Goal: Task Accomplishment & Management: Manage account settings

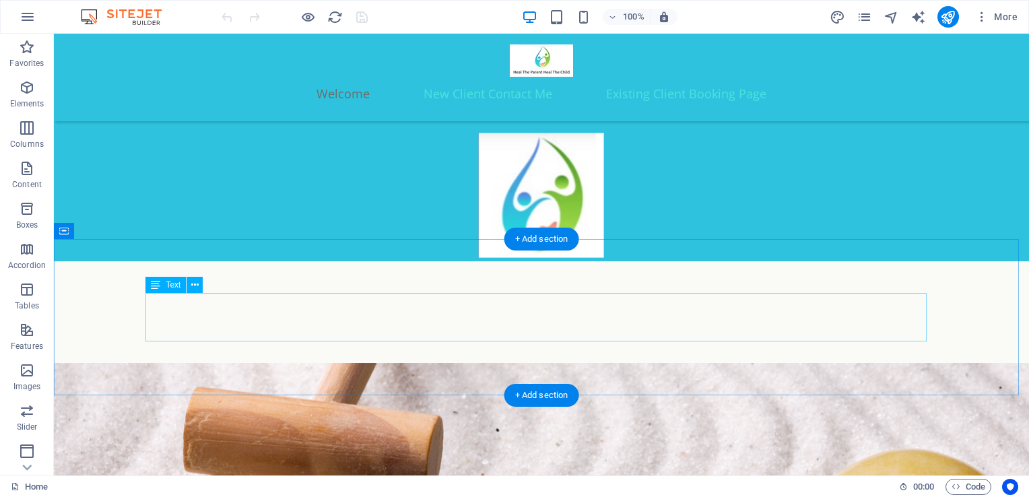
scroll to position [129, 0]
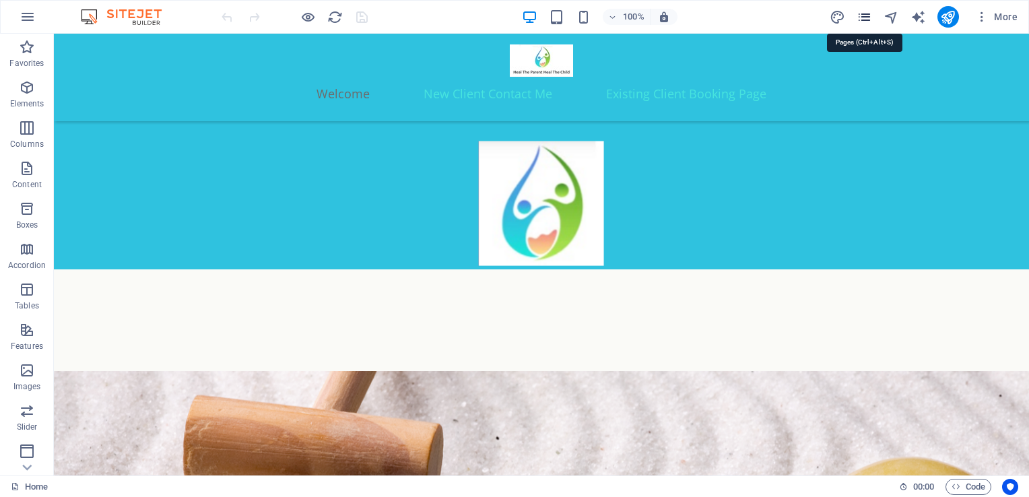
click at [861, 18] on icon "pages" at bounding box center [864, 16] width 15 height 15
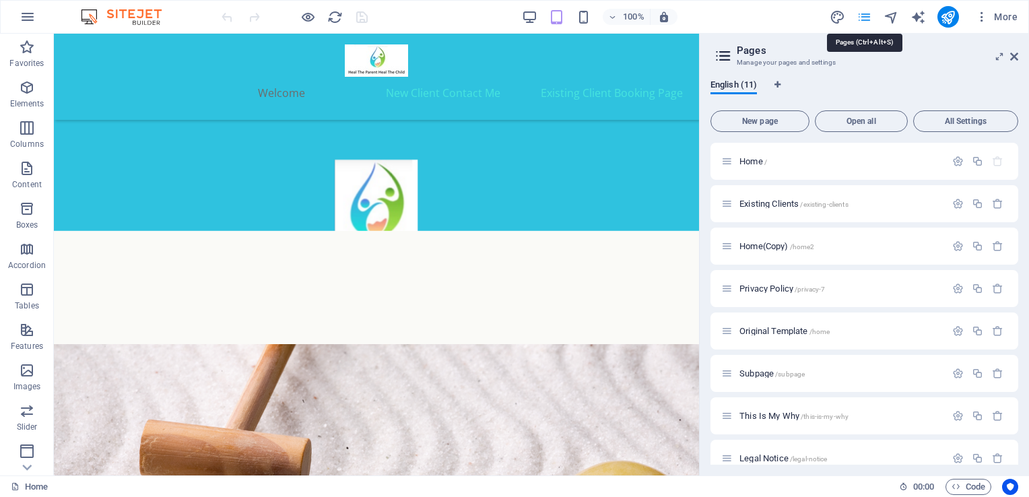
scroll to position [128, 0]
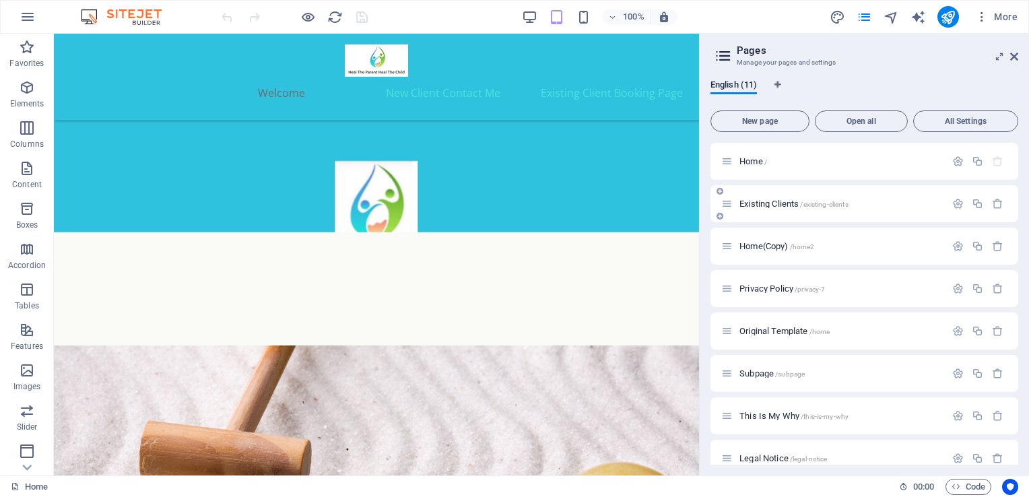
click at [779, 203] on span "Existing Clients /existing-clients" at bounding box center [793, 204] width 109 height 10
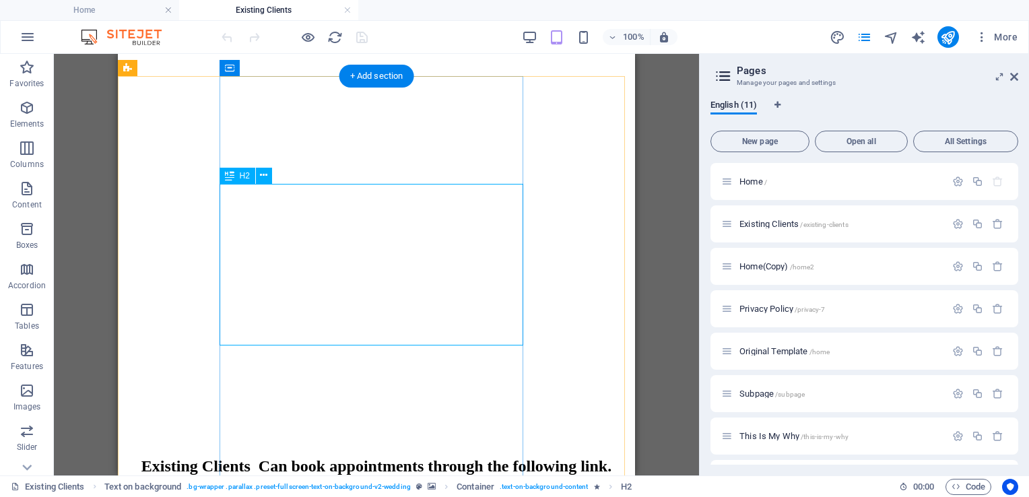
scroll to position [527, 0]
click at [393, 489] on div "Go To Callendar" at bounding box center [376, 495] width 506 height 12
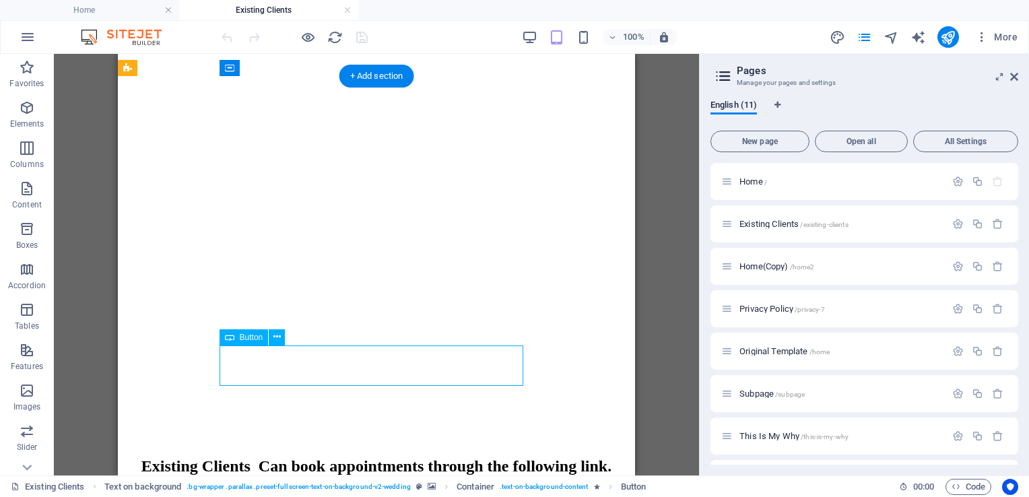
click at [393, 489] on div "Go To Callendar" at bounding box center [376, 495] width 506 height 12
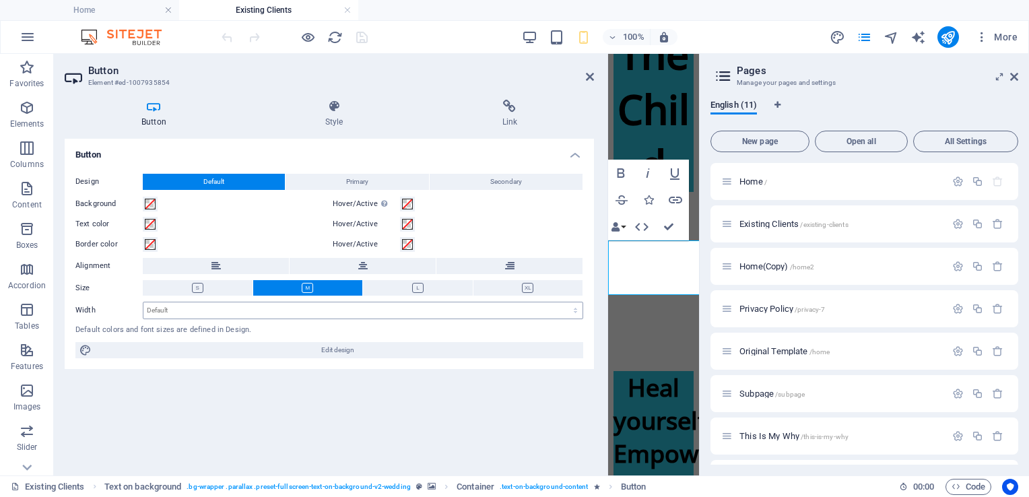
scroll to position [1686, 0]
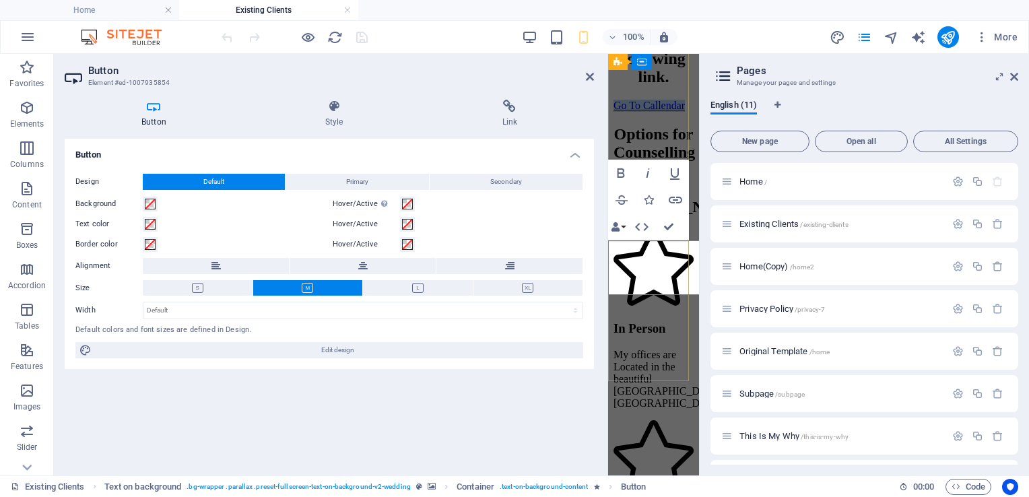
click at [669, 111] on link "Go To Callendar" at bounding box center [649, 105] width 71 height 11
click at [657, 112] on div "Existing Clients Can book appointments through the following link. Go To Calend…" at bounding box center [654, 26] width 80 height 171
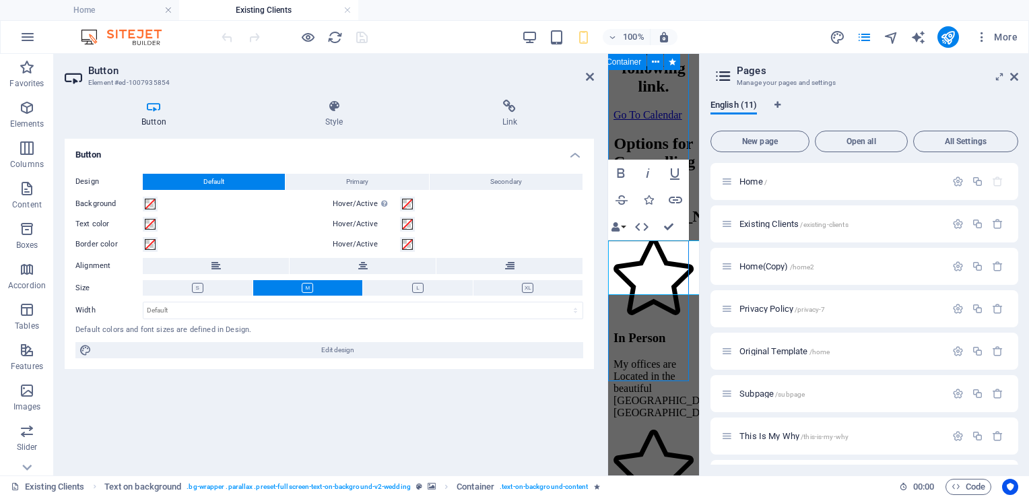
scroll to position [547, 0]
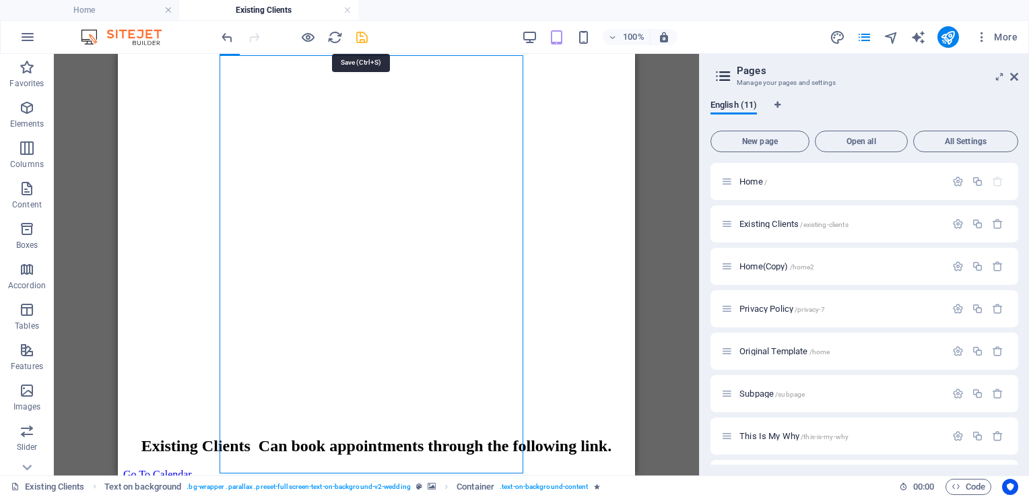
click at [361, 36] on icon "save" at bounding box center [361, 37] width 15 height 15
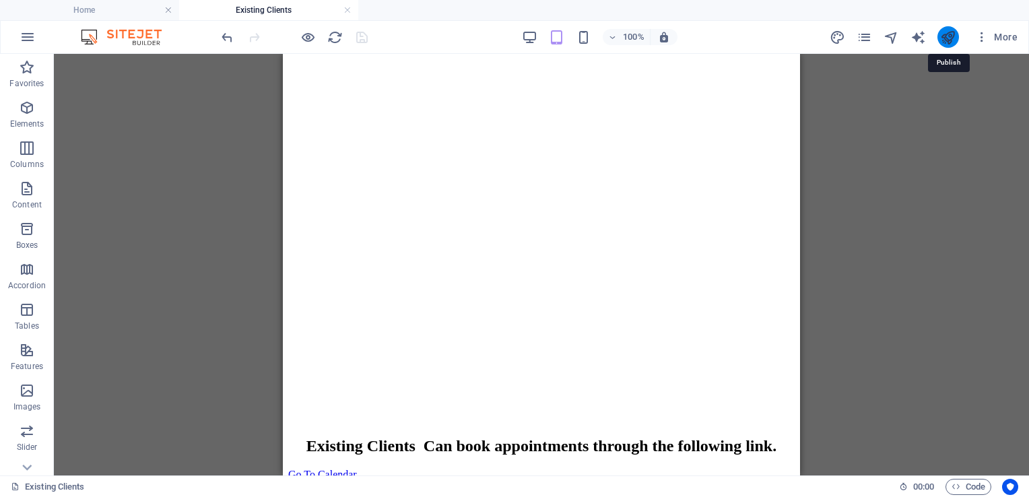
click at [947, 38] on icon "publish" at bounding box center [947, 37] width 15 height 15
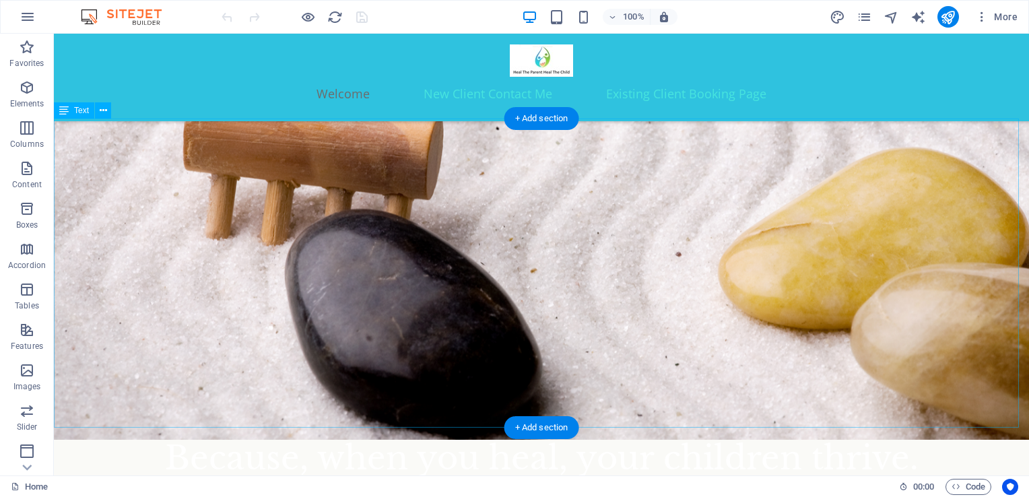
scroll to position [749, 0]
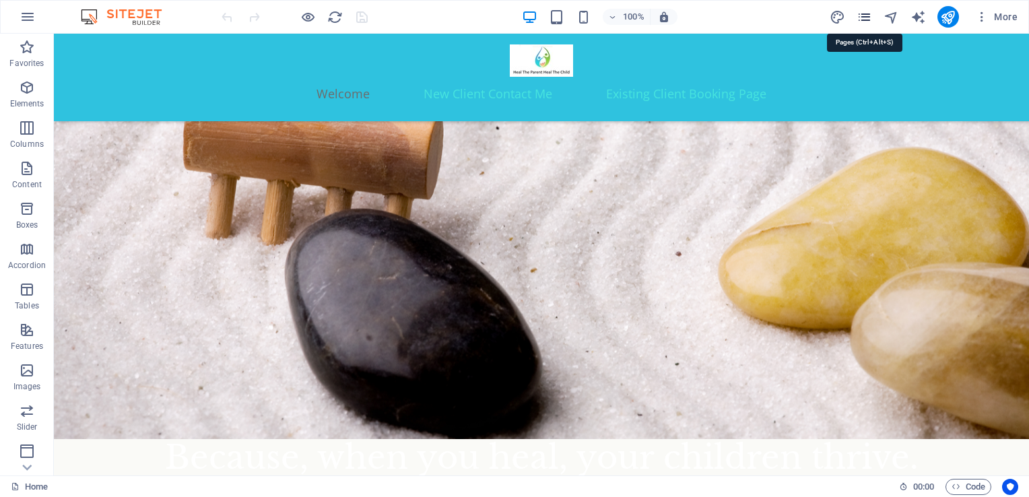
click at [867, 13] on icon "pages" at bounding box center [864, 16] width 15 height 15
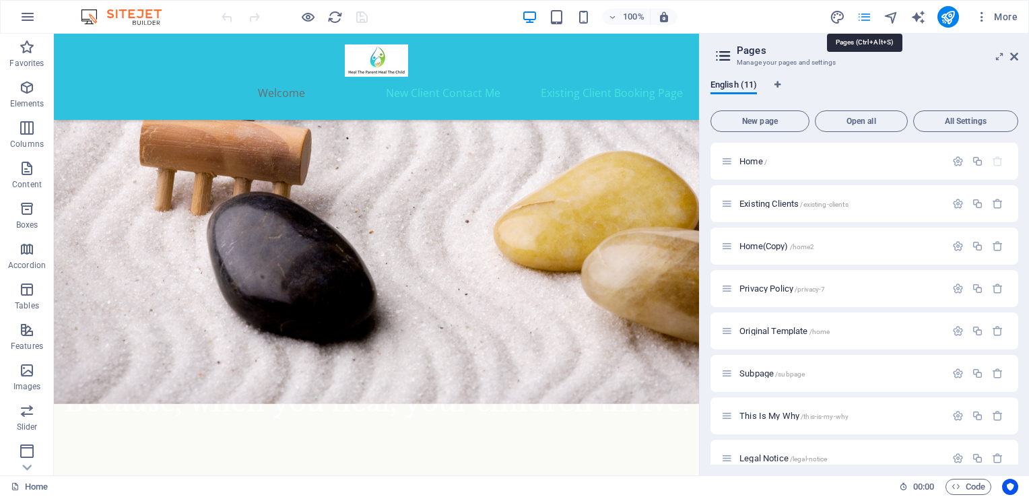
scroll to position [748, 0]
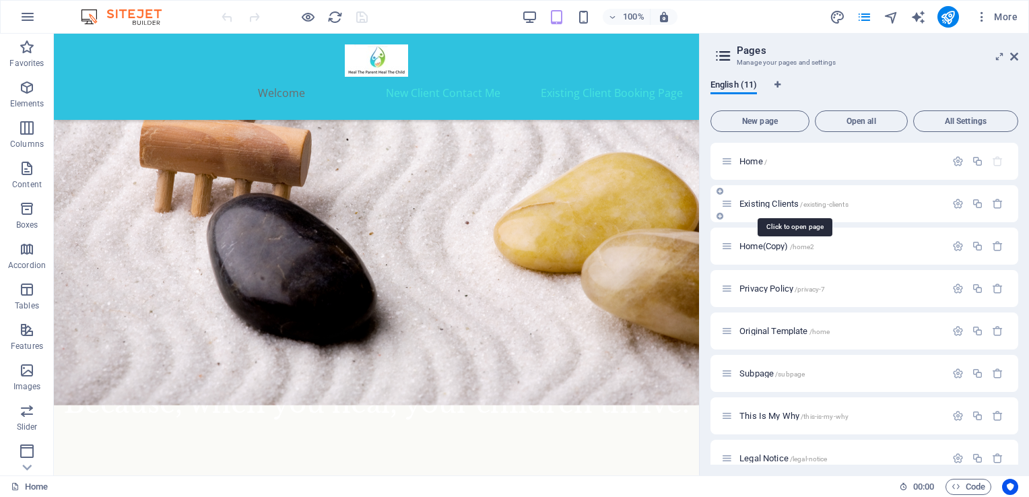
click at [761, 206] on span "Existing Clients /existing-clients" at bounding box center [793, 204] width 109 height 10
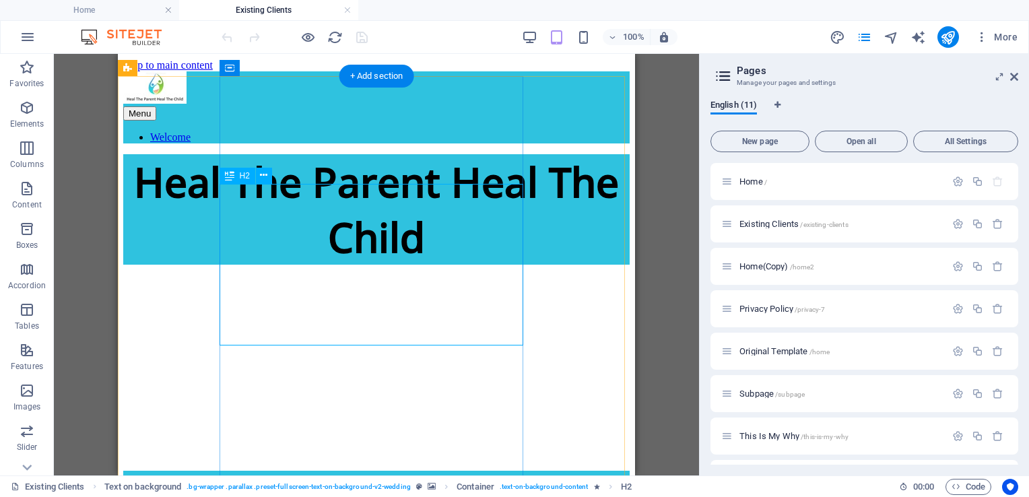
scroll to position [527, 0]
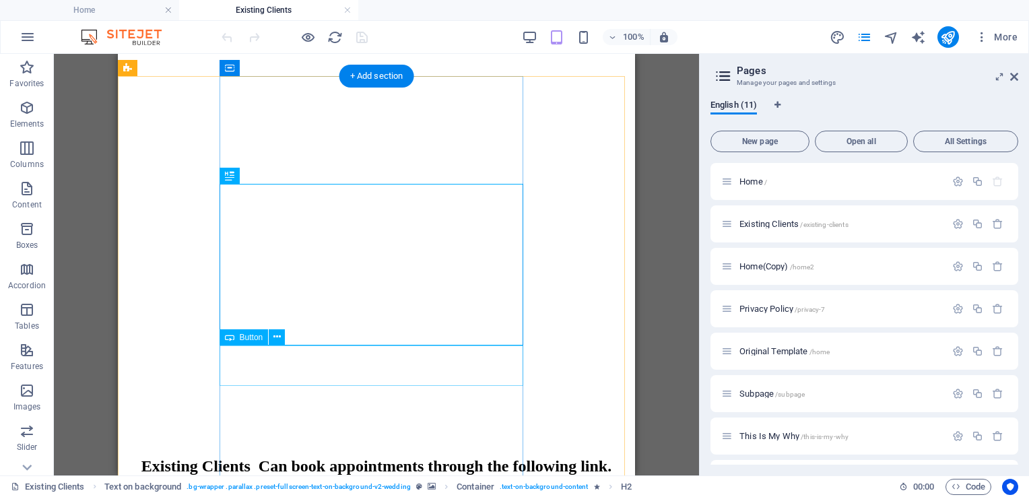
click at [356, 489] on div "Go To Calendar" at bounding box center [376, 495] width 506 height 12
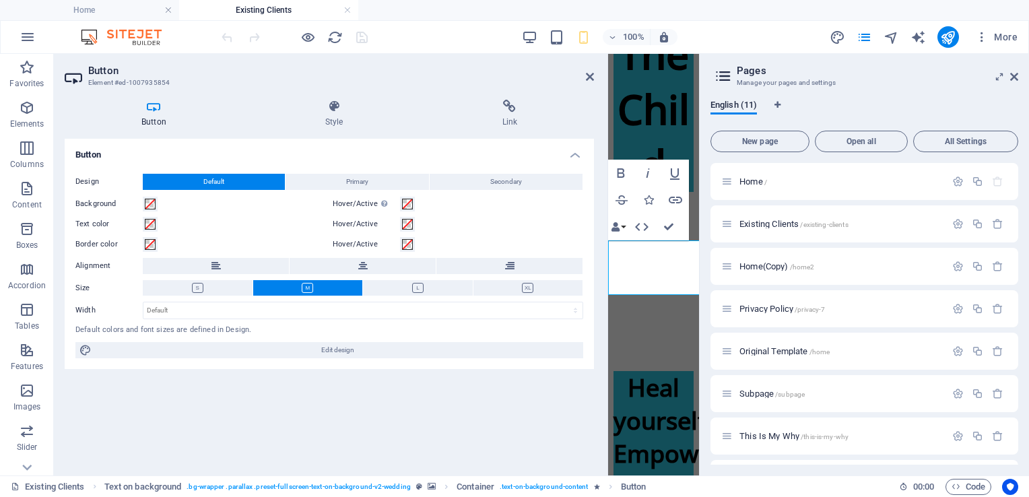
scroll to position [1686, 0]
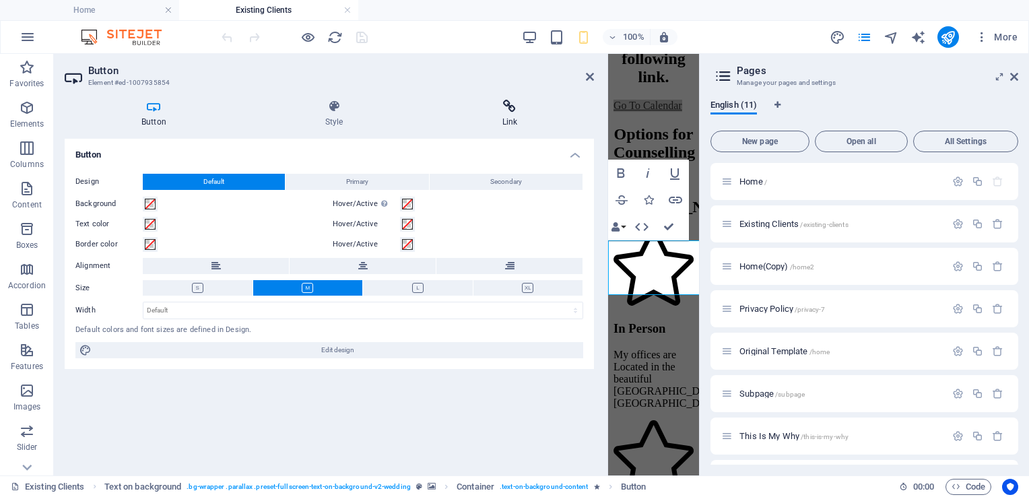
click at [514, 111] on icon at bounding box center [510, 106] width 169 height 13
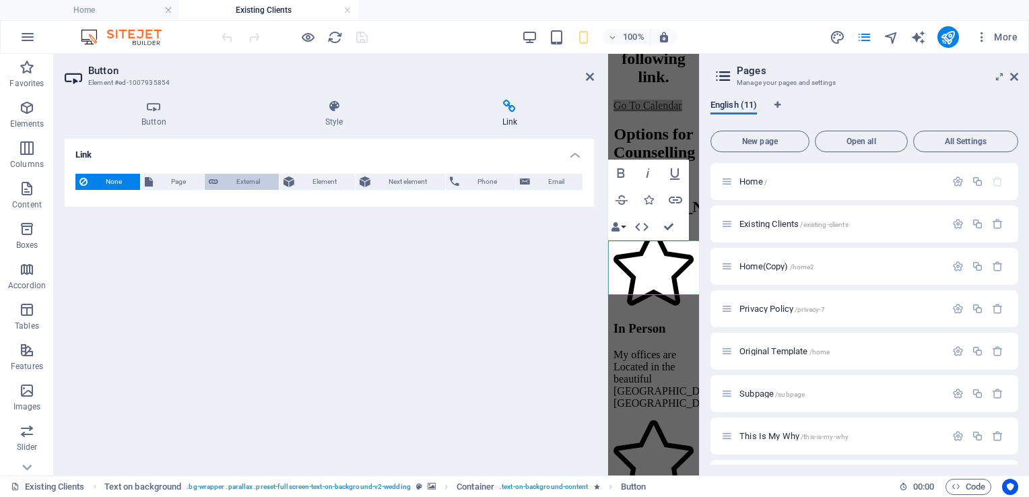
click at [256, 181] on span "External" at bounding box center [248, 182] width 52 height 16
select select "blank"
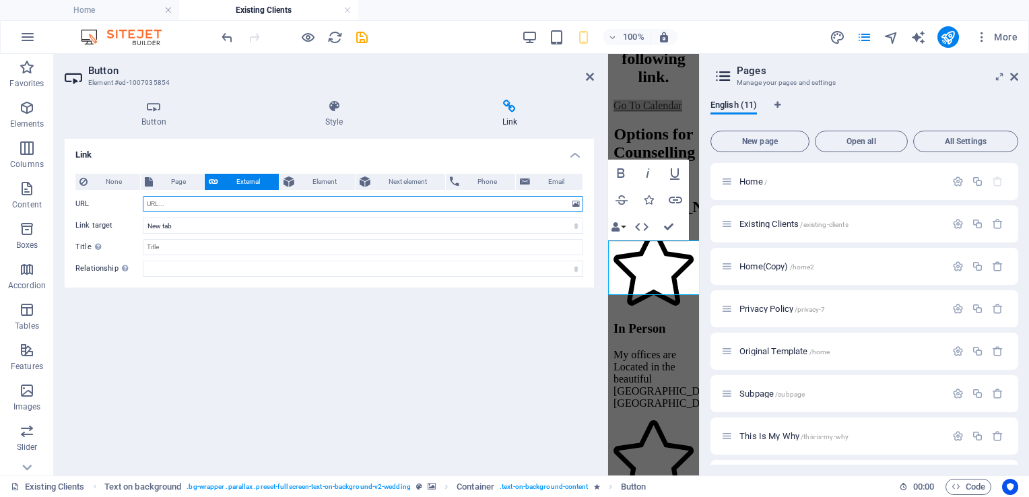
paste input "[URL][DOMAIN_NAME][PERSON_NAME]"
drag, startPoint x: 421, startPoint y: 203, endPoint x: 15, endPoint y: 187, distance: 405.8
click at [15, 187] on section "Favorites Elements Columns Content Boxes Accordion Tables Features Images Slide…" at bounding box center [349, 265] width 699 height 422
paste input "calendly.com/andrewnightscales/30min"
type input "[URL][DOMAIN_NAME]"
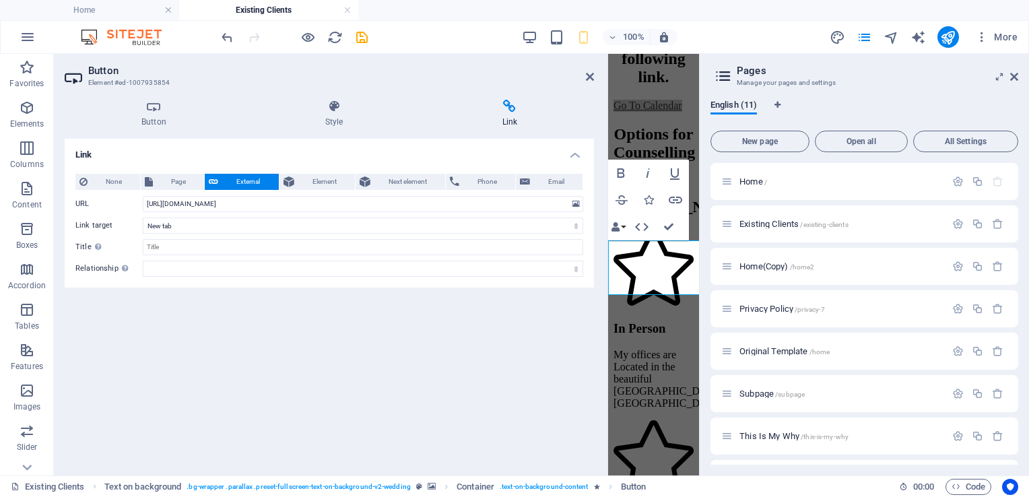
click at [380, 346] on div "Link None Page External Element Next element Phone Email Page Home Existing Cli…" at bounding box center [329, 302] width 529 height 326
click at [360, 32] on icon "save" at bounding box center [361, 37] width 15 height 15
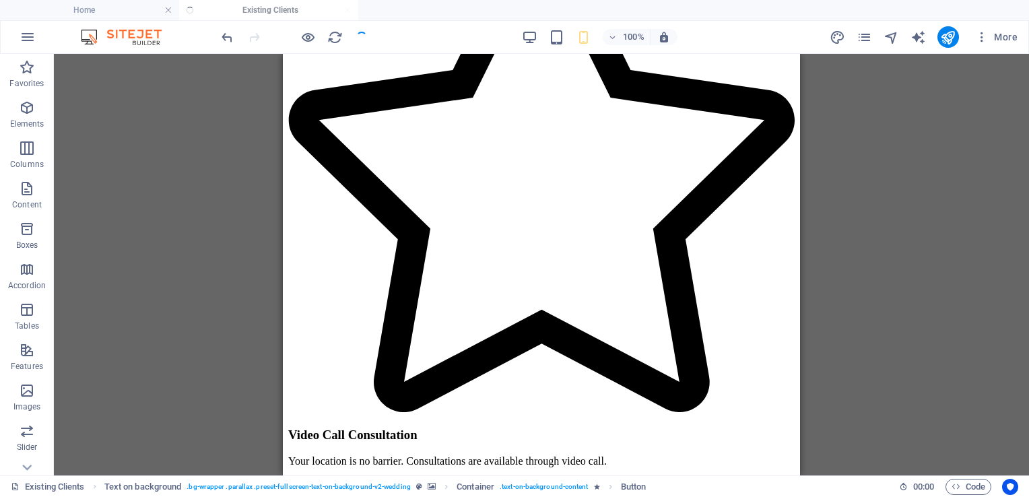
scroll to position [675, 0]
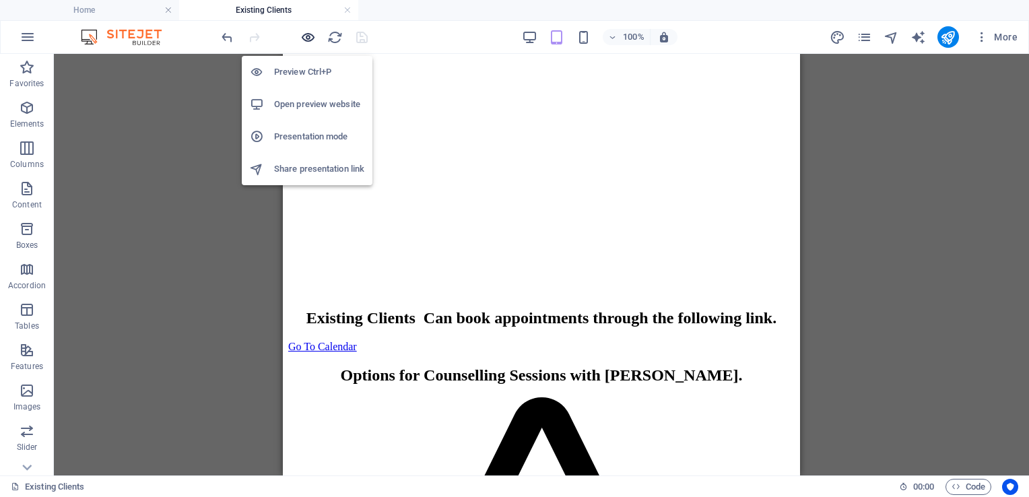
click at [305, 39] on icon "button" at bounding box center [307, 37] width 15 height 15
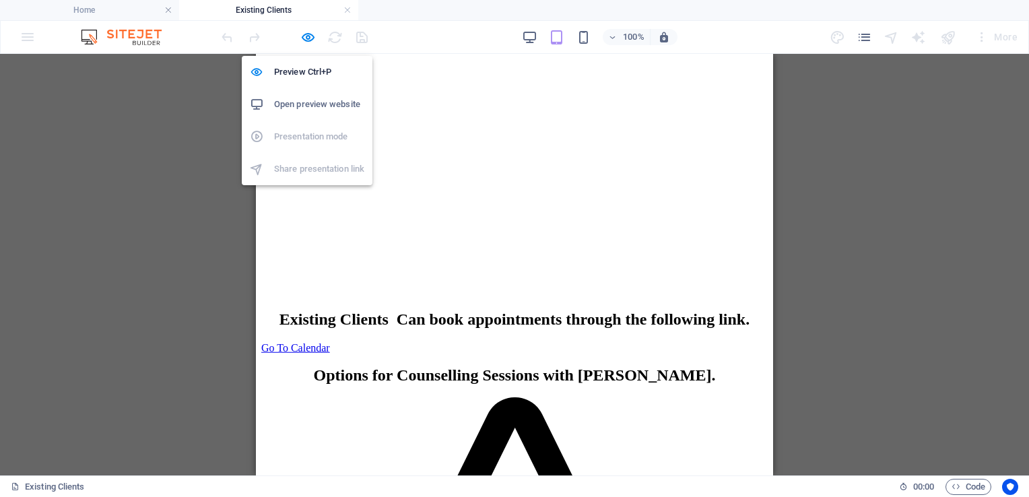
click at [300, 98] on h6 "Open preview website" at bounding box center [319, 104] width 90 height 16
click at [314, 35] on icon "button" at bounding box center [307, 37] width 15 height 15
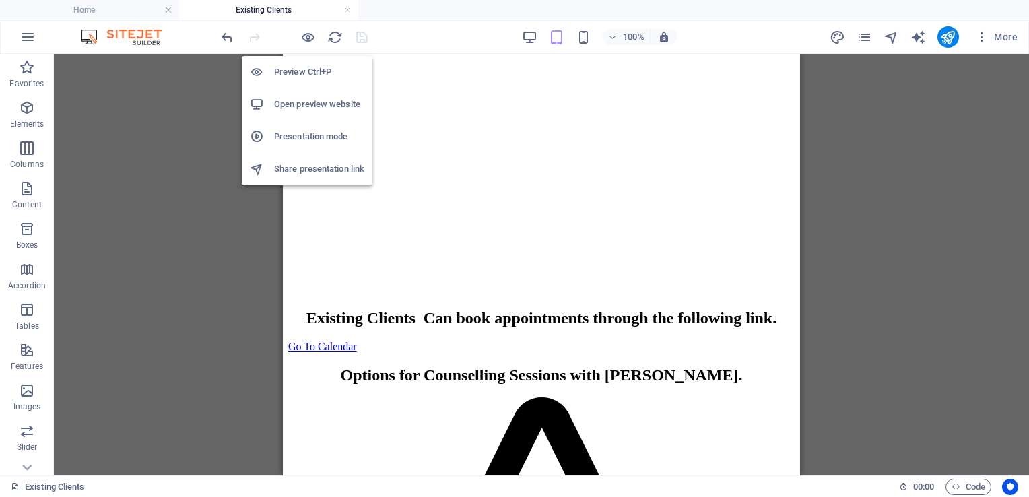
click at [290, 71] on h6 "Preview Ctrl+P" at bounding box center [319, 72] width 90 height 16
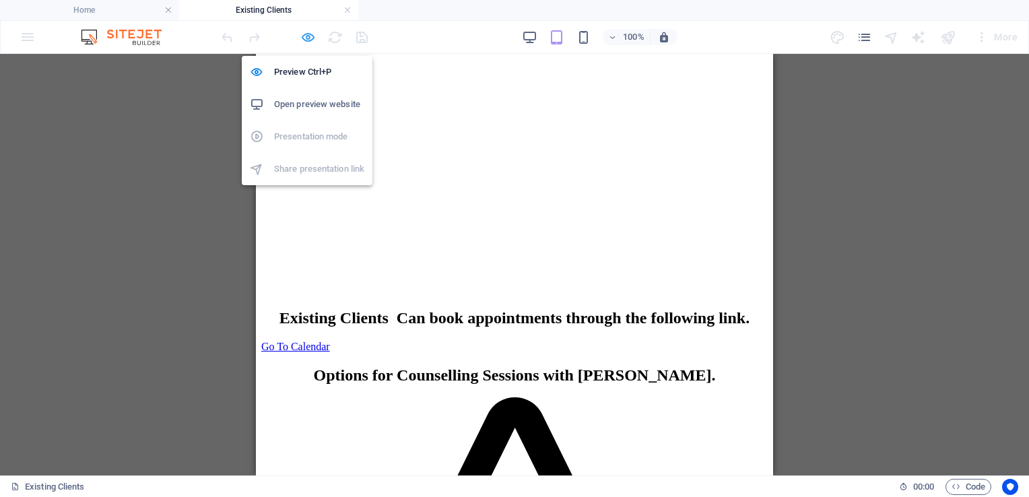
click at [315, 44] on icon "button" at bounding box center [307, 37] width 15 height 15
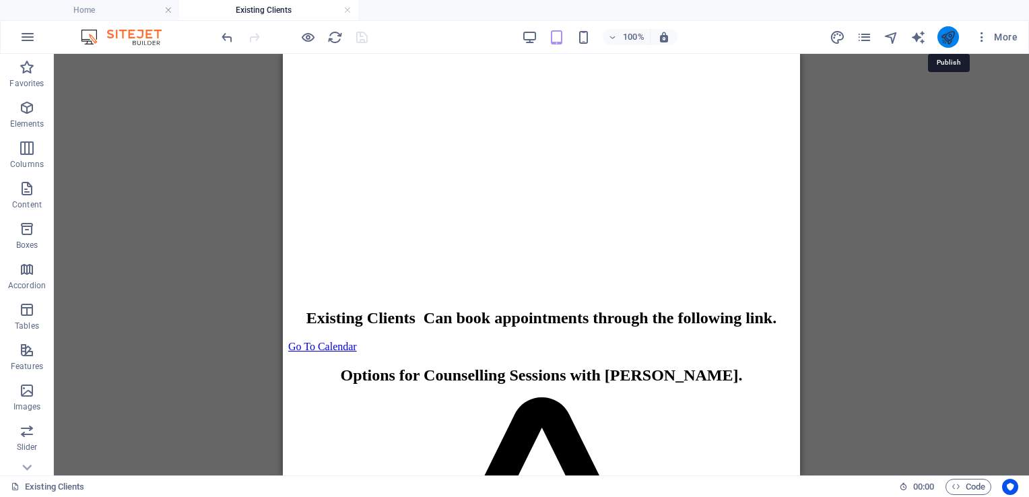
click at [948, 36] on icon "publish" at bounding box center [947, 37] width 15 height 15
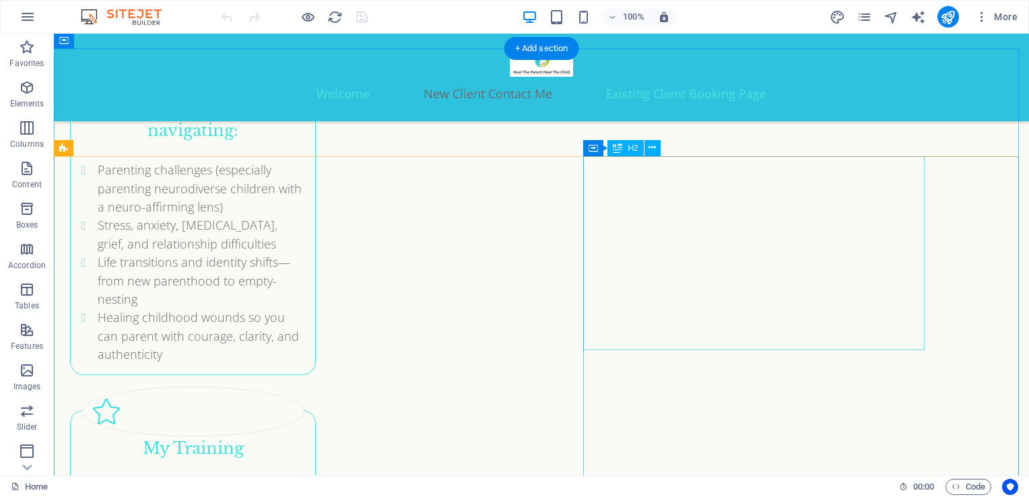
scroll to position [3147, 0]
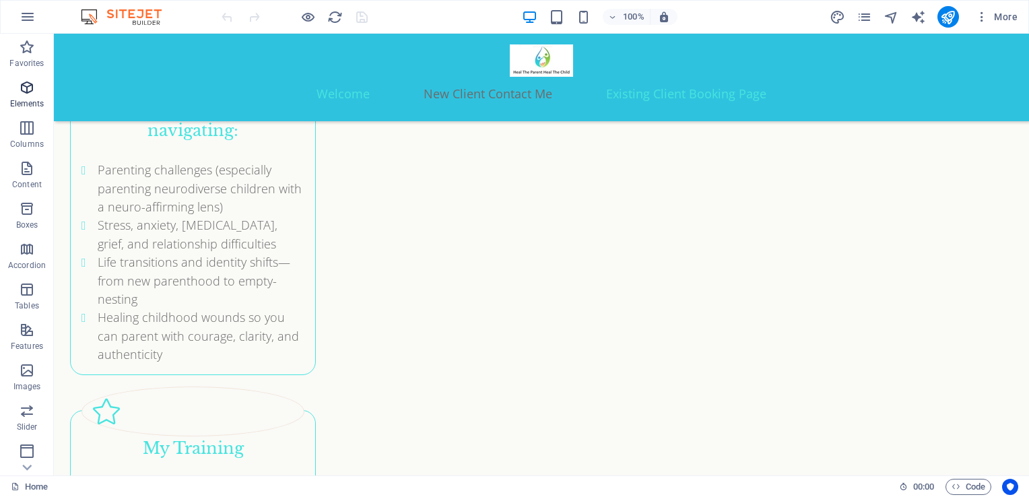
click at [30, 83] on icon "button" at bounding box center [27, 87] width 16 height 16
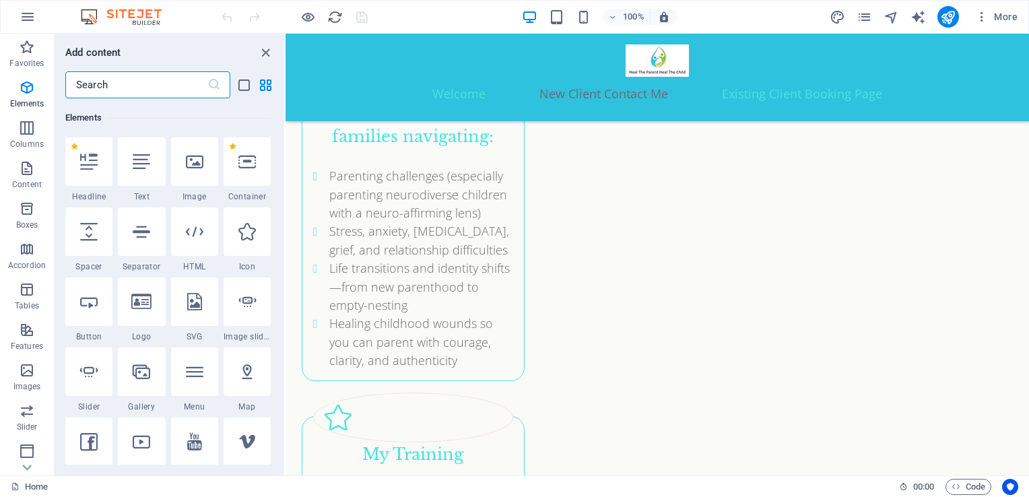
scroll to position [143, 0]
click at [89, 308] on icon at bounding box center [89, 302] width 18 height 18
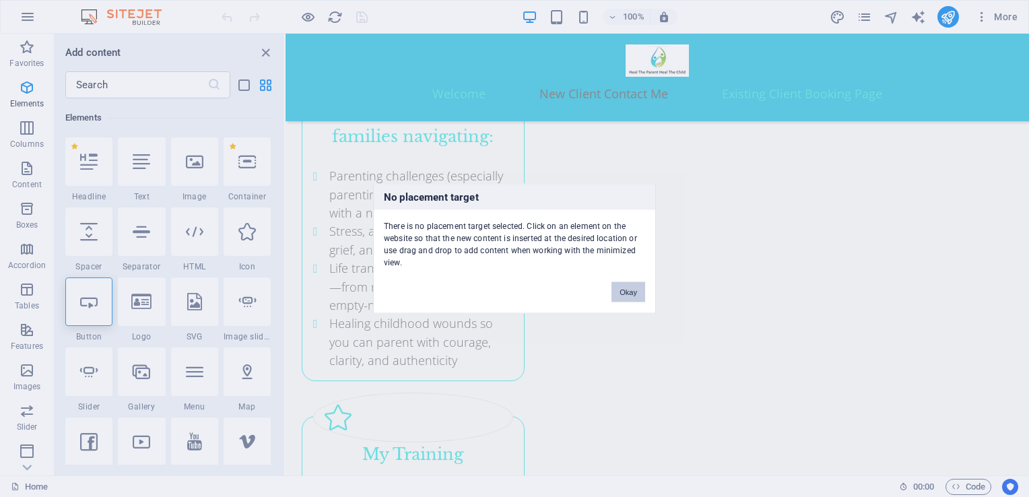
click at [630, 287] on button "Okay" at bounding box center [629, 292] width 34 height 20
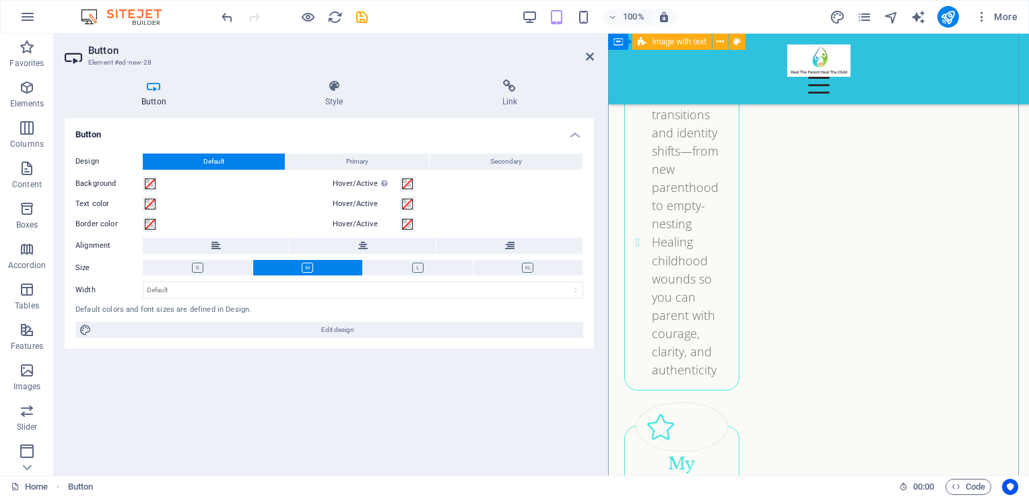
scroll to position [4480, 0]
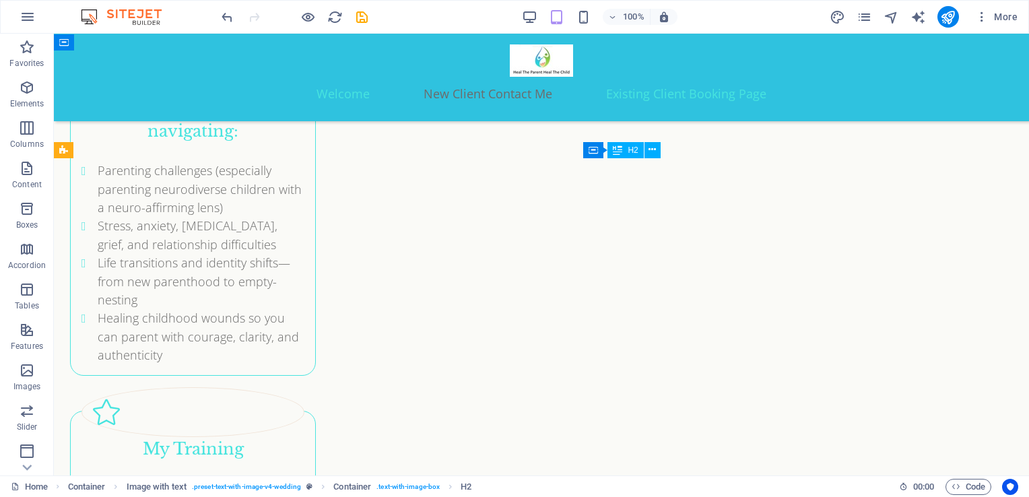
scroll to position [3144, 0]
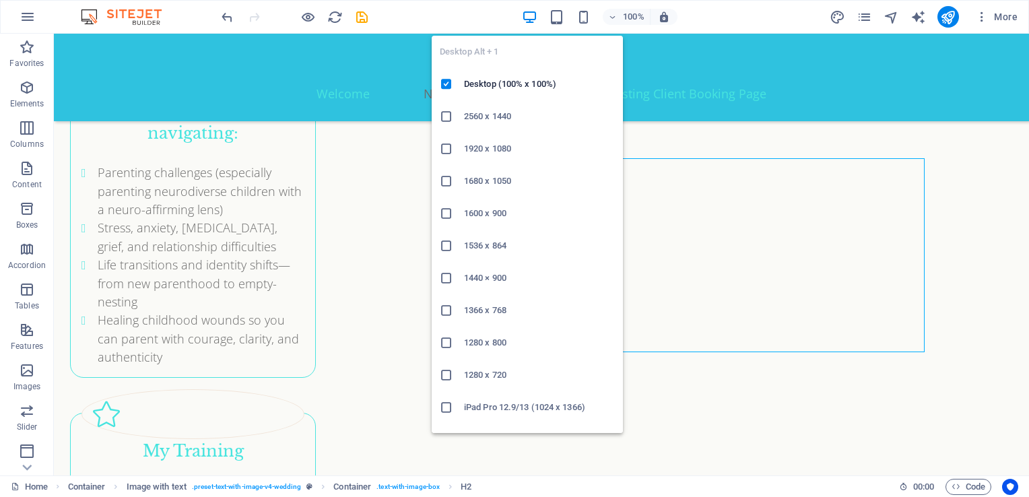
click at [526, 15] on icon "button" at bounding box center [529, 16] width 15 height 15
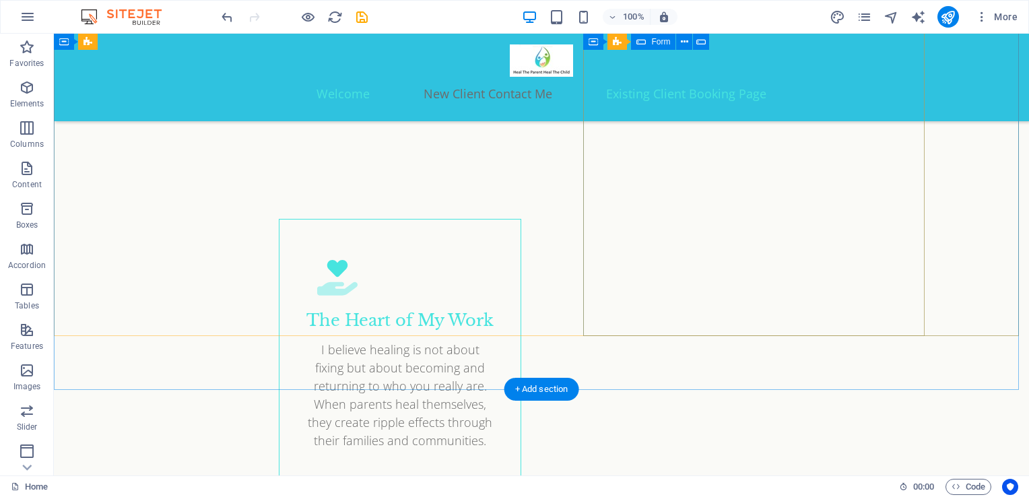
scroll to position [3689, 0]
drag, startPoint x: 601, startPoint y: 411, endPoint x: 555, endPoint y: 326, distance: 96.4
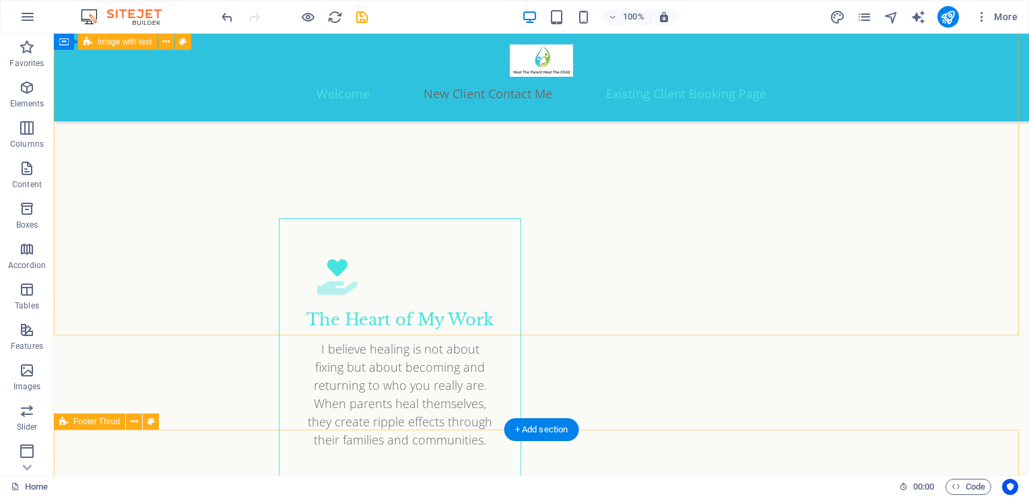
drag, startPoint x: 590, startPoint y: 419, endPoint x: 460, endPoint y: 427, distance: 130.2
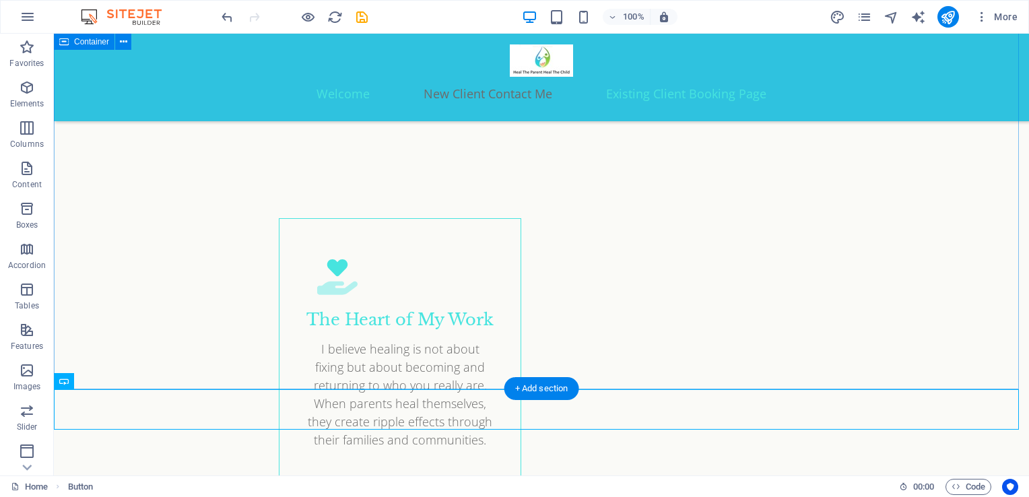
drag, startPoint x: 141, startPoint y: 414, endPoint x: 94, endPoint y: 375, distance: 61.2
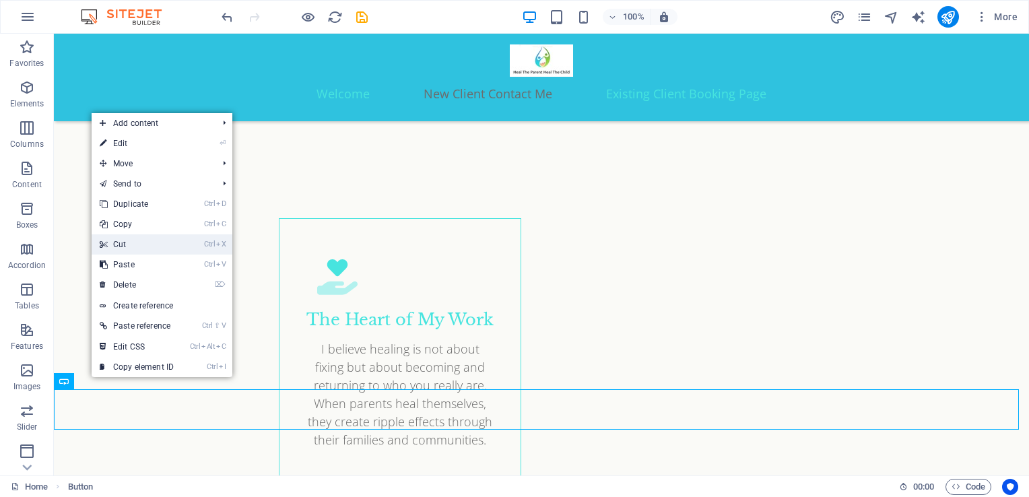
click at [140, 246] on link "Ctrl X Cut" at bounding box center [137, 244] width 90 height 20
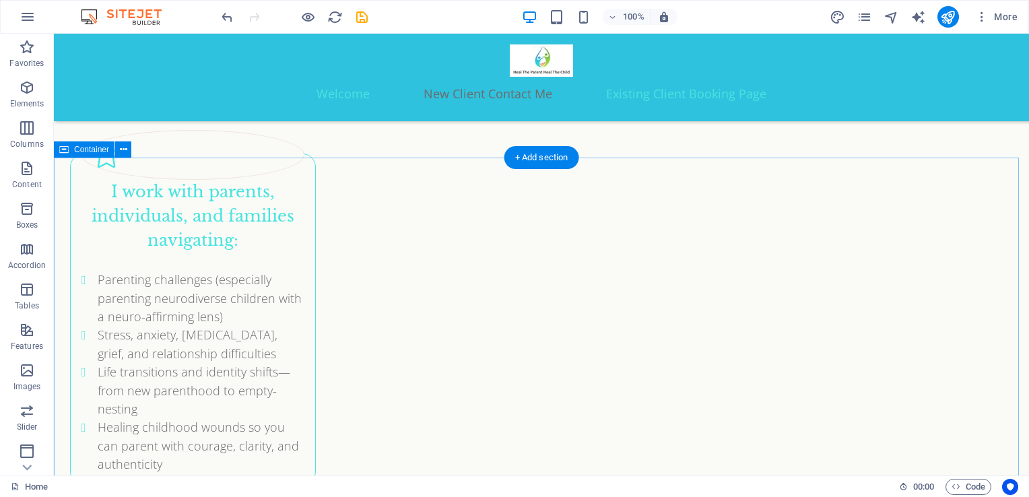
scroll to position [3037, 0]
click at [26, 93] on icon "button" at bounding box center [27, 87] width 16 height 16
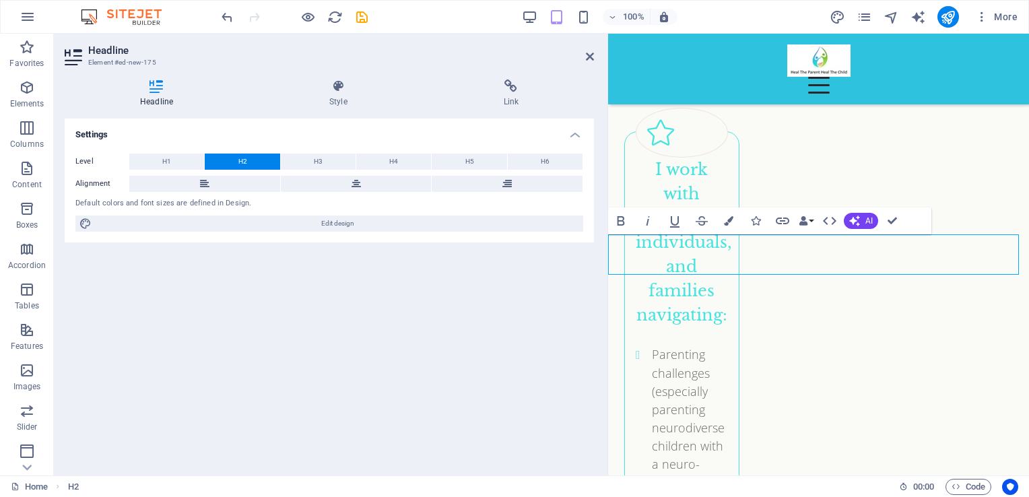
scroll to position [3966, 0]
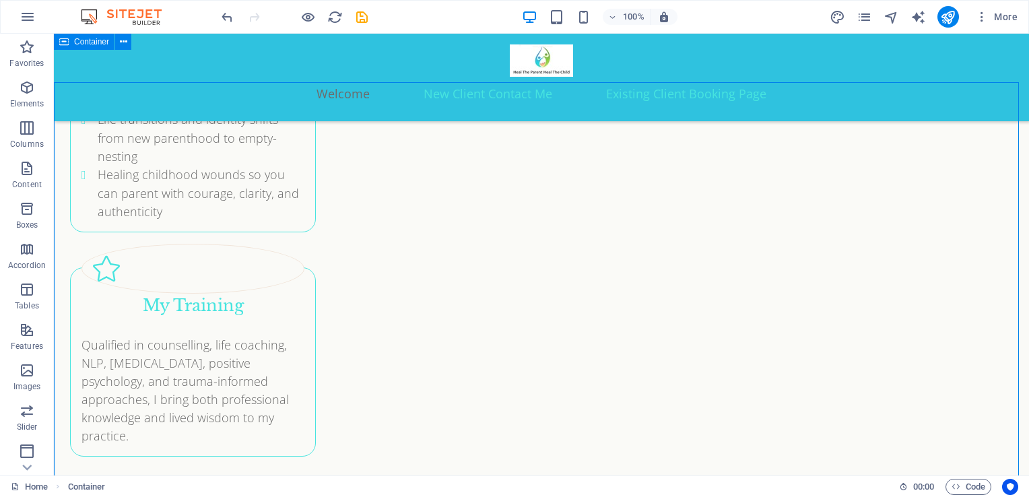
scroll to position [2964, 0]
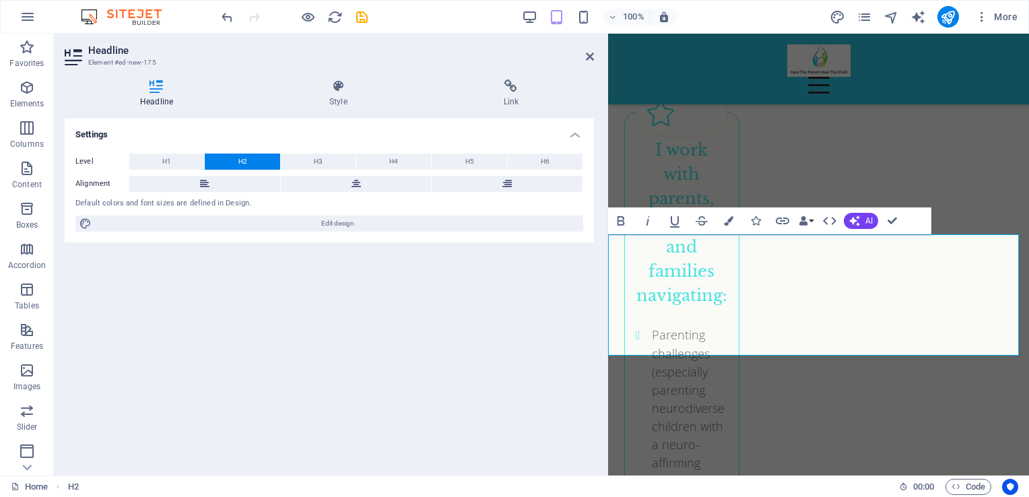
scroll to position [508, 1]
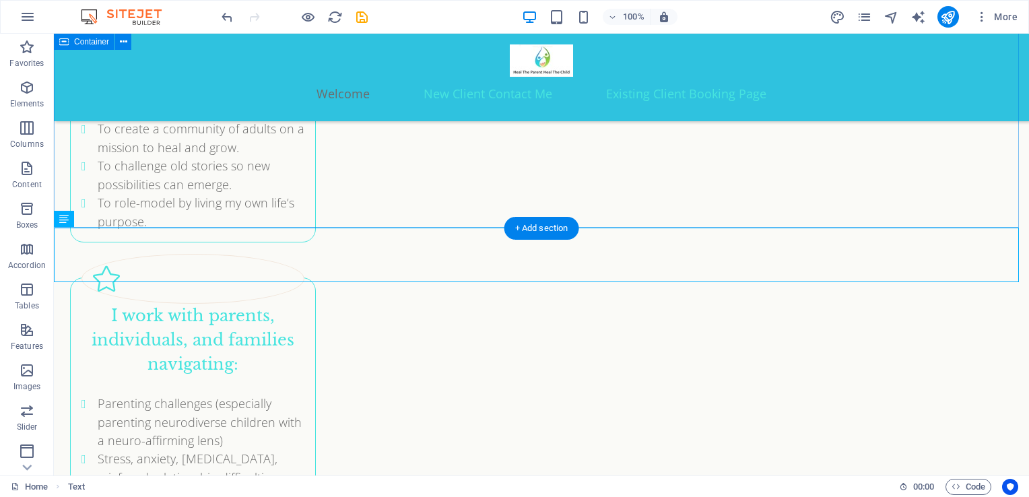
scroll to position [2913, 0]
click at [23, 88] on icon "button" at bounding box center [27, 87] width 16 height 16
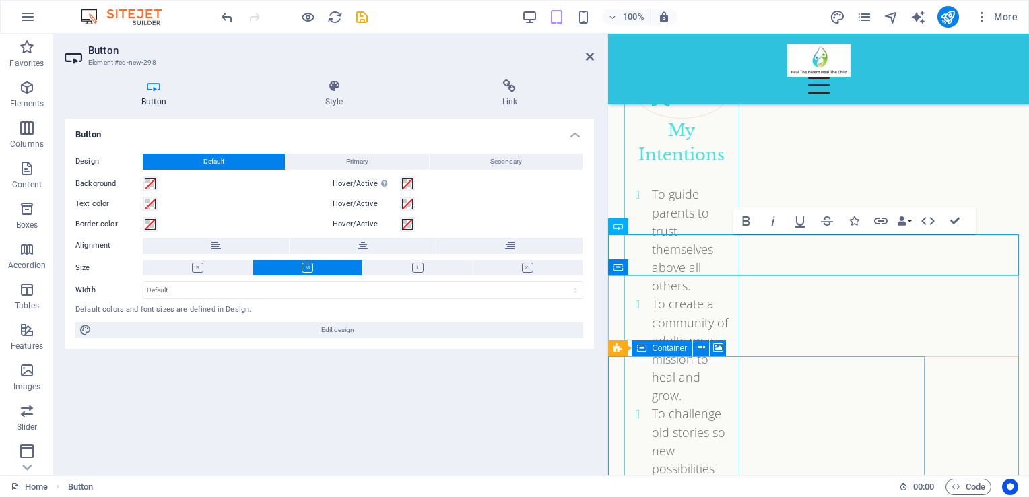
scroll to position [4007, 0]
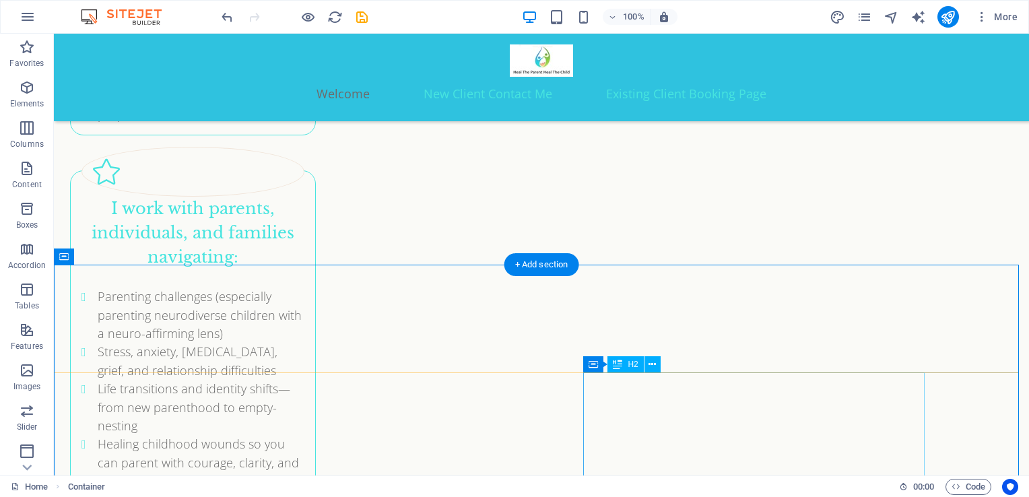
scroll to position [3019, 0]
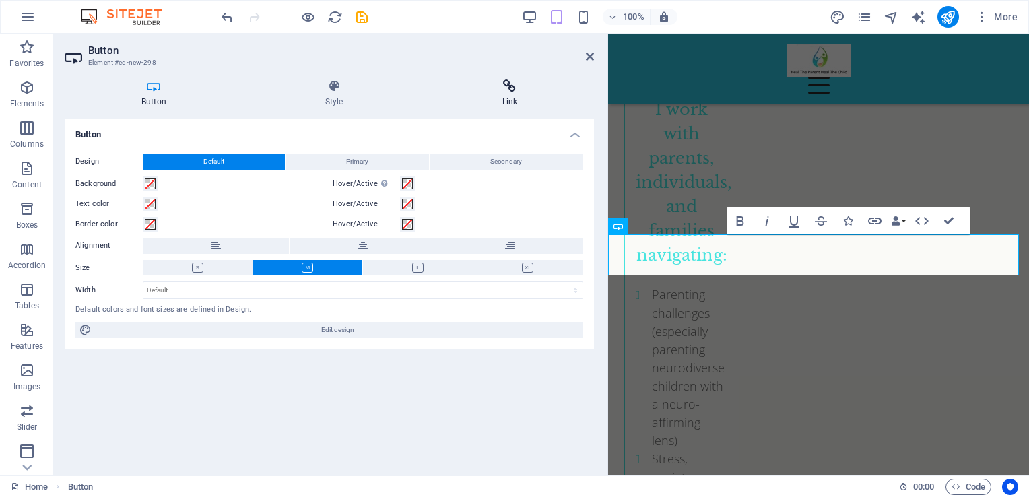
click at [505, 93] on h4 "Link" at bounding box center [510, 93] width 169 height 28
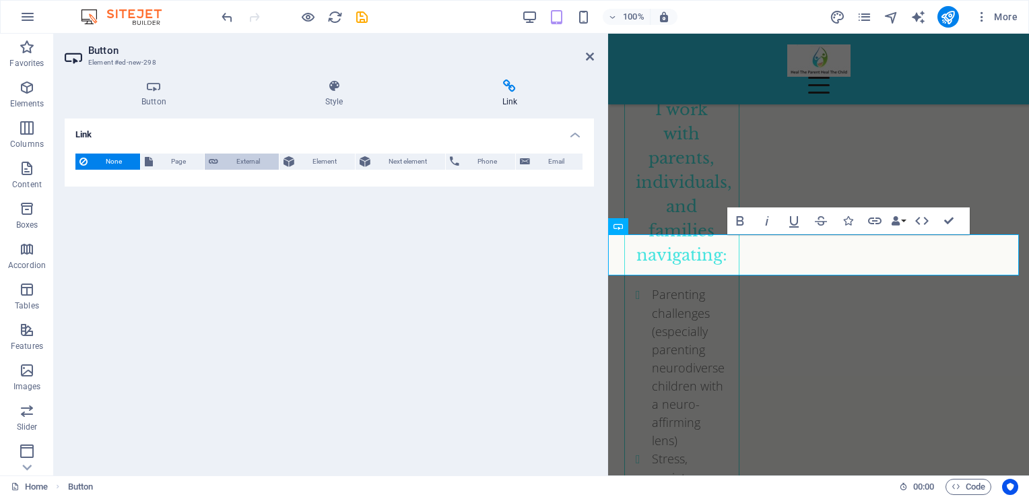
click at [254, 158] on span "External" at bounding box center [248, 162] width 52 height 16
select select "blank"
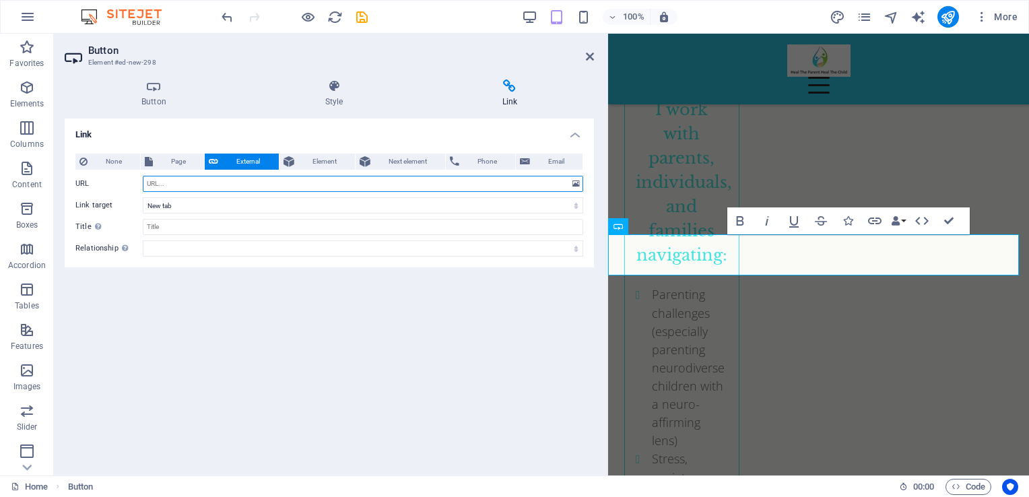
paste input "[URL][DOMAIN_NAME]"
type input "[URL][DOMAIN_NAME]"
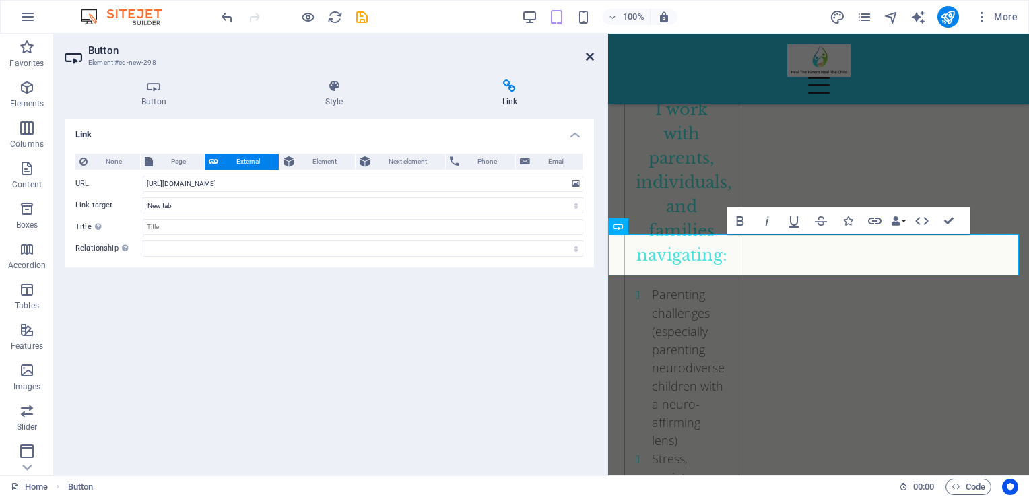
click at [590, 58] on icon at bounding box center [590, 56] width 8 height 11
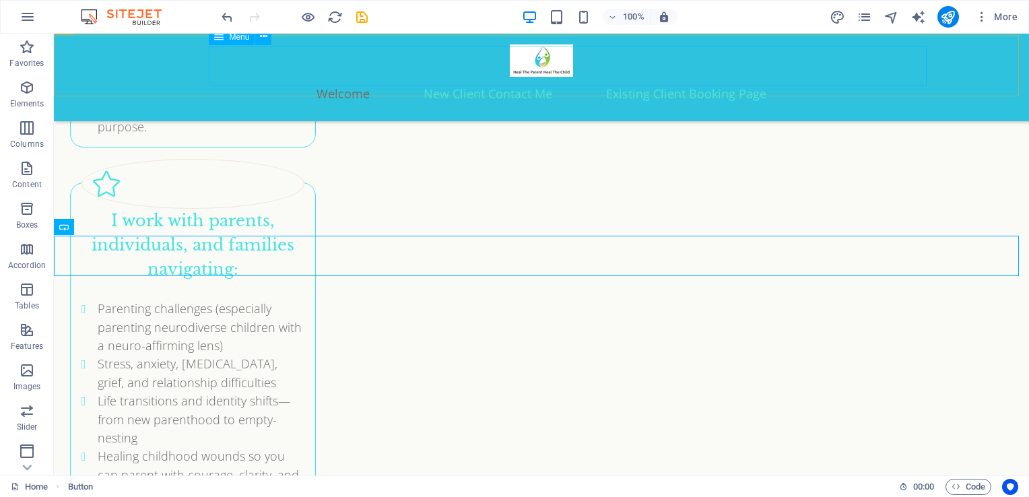
scroll to position [3009, 0]
click at [360, 16] on icon "save" at bounding box center [361, 16] width 15 height 15
checkbox input "false"
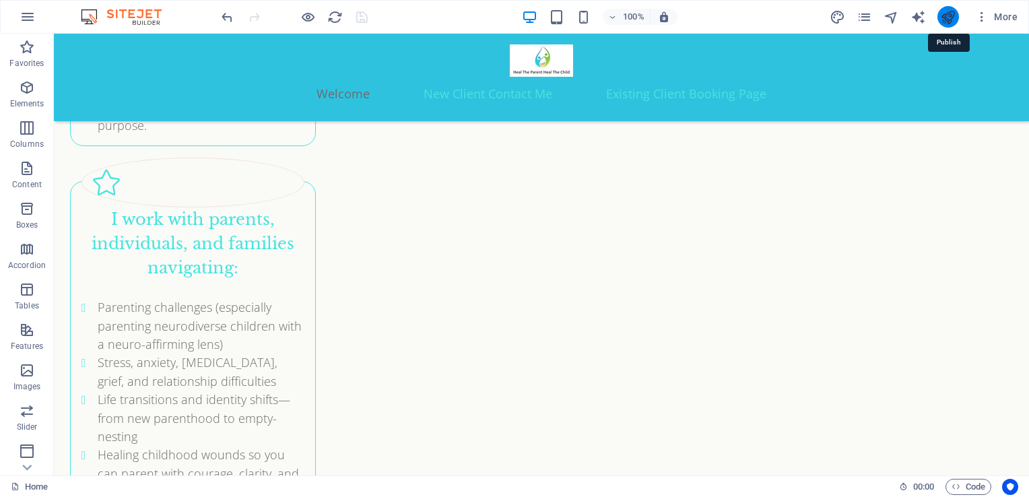
click at [945, 18] on icon "publish" at bounding box center [947, 16] width 15 height 15
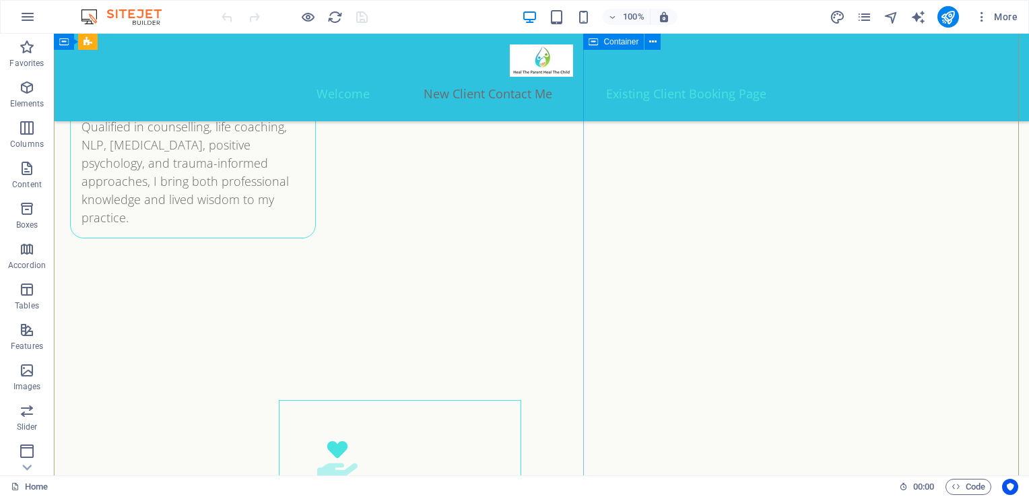
scroll to position [3257, 0]
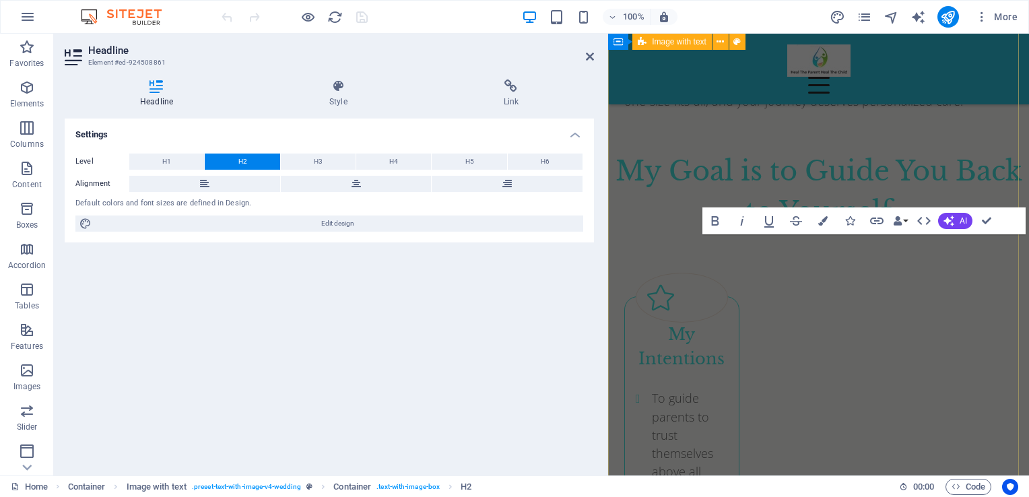
scroll to position [4537, 0]
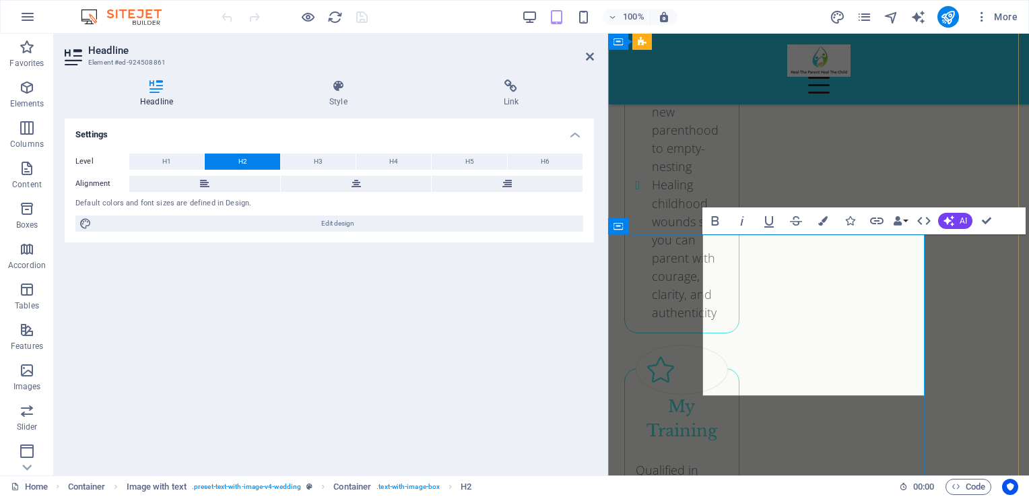
drag, startPoint x: 813, startPoint y: 295, endPoint x: 883, endPoint y: 371, distance: 103.4
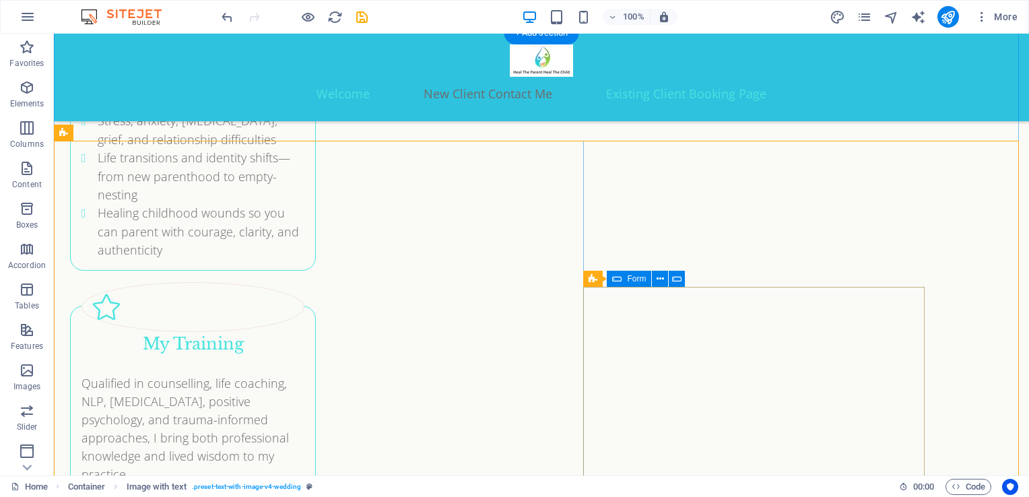
scroll to position [3252, 0]
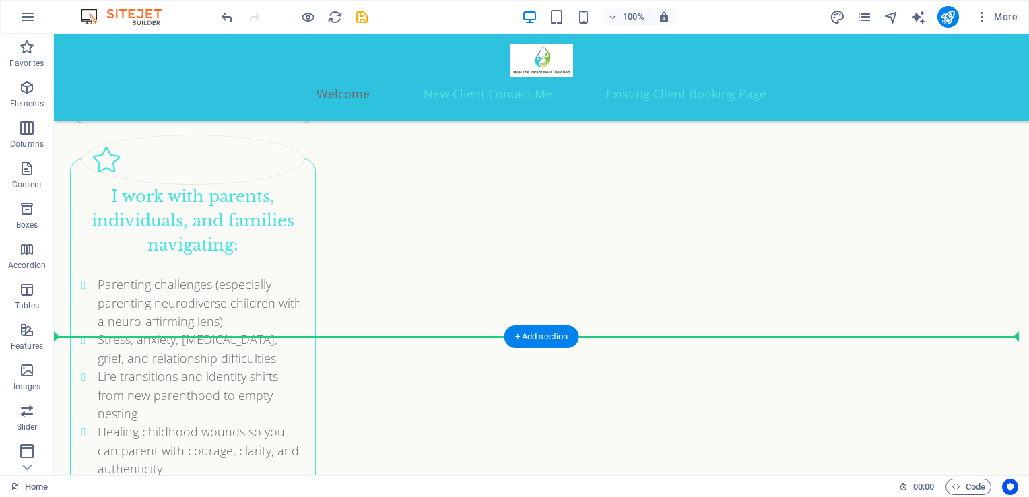
scroll to position [3046, 0]
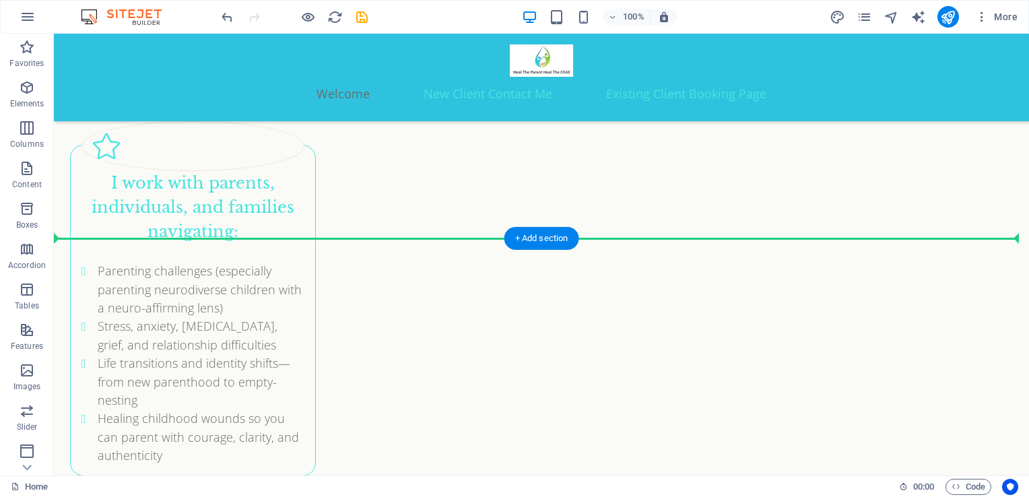
drag, startPoint x: 662, startPoint y: 230, endPoint x: 414, endPoint y: 276, distance: 252.7
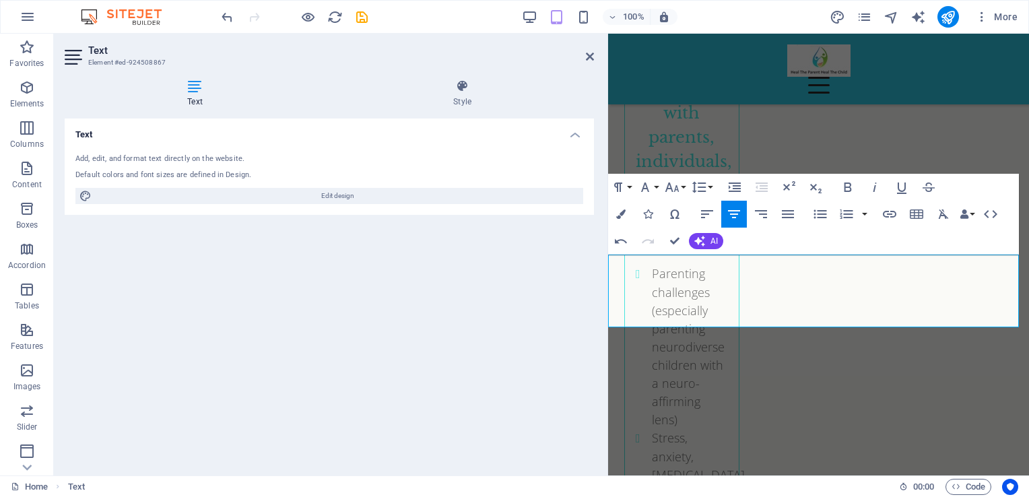
click at [605, 267] on div at bounding box center [606, 255] width 3 height 442
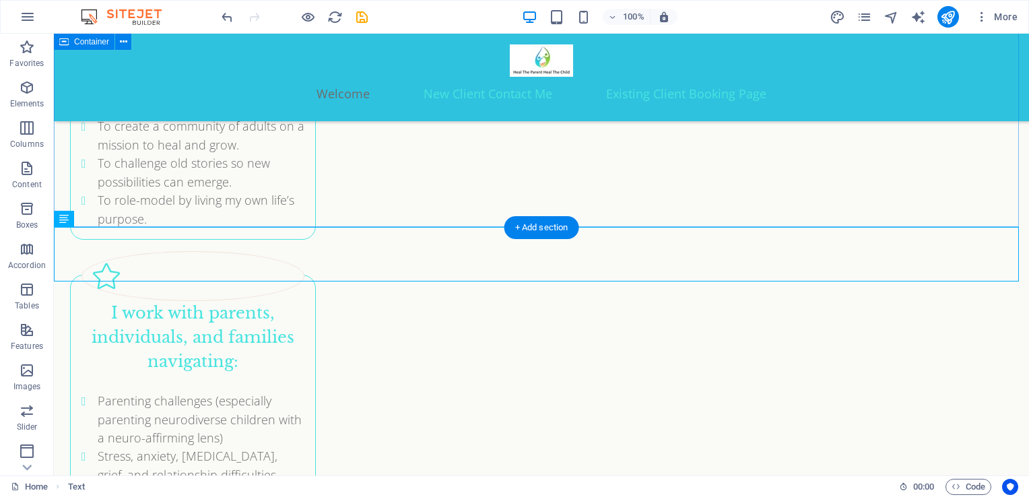
scroll to position [2913, 0]
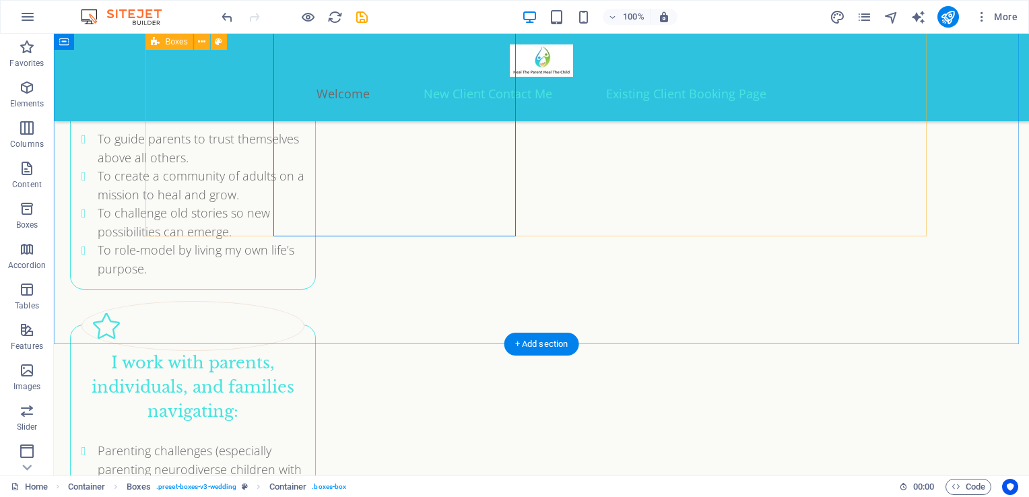
scroll to position [2922, 0]
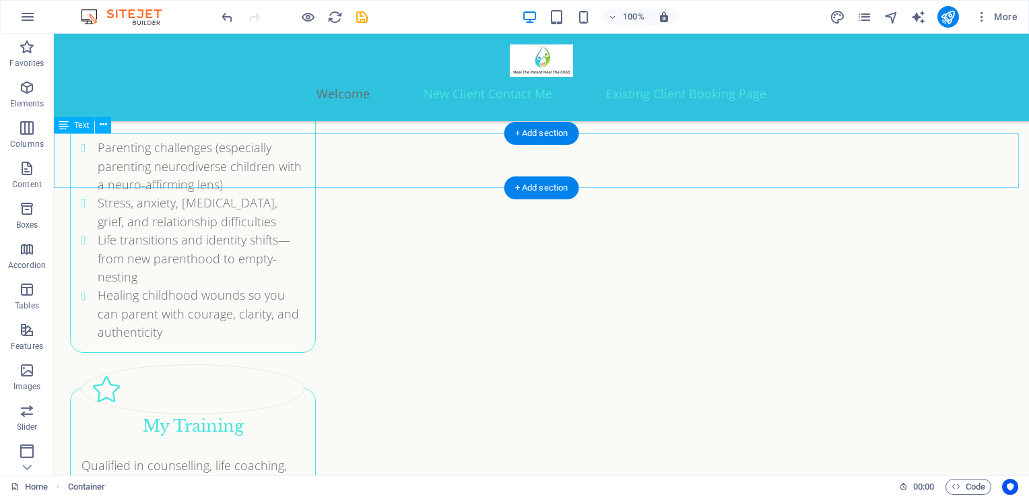
scroll to position [3169, 0]
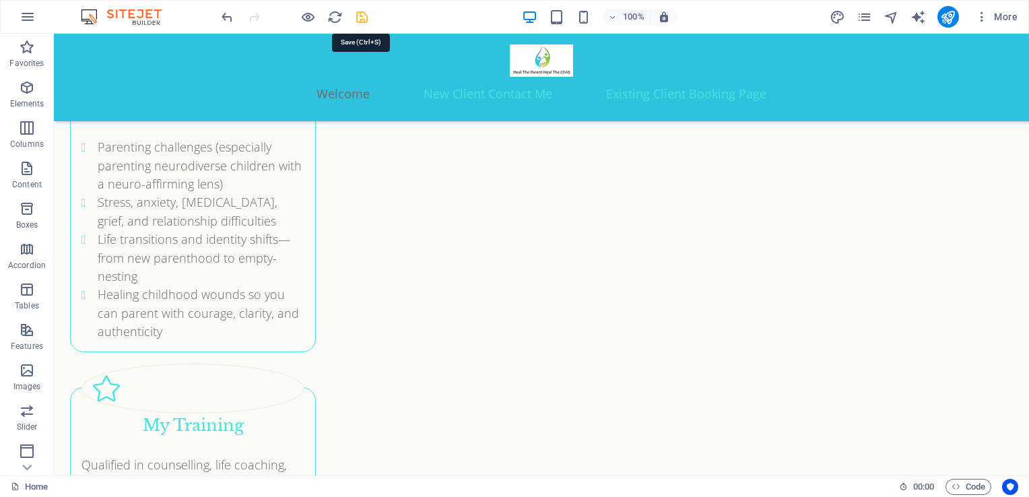
click at [361, 22] on icon "save" at bounding box center [361, 16] width 15 height 15
checkbox input "false"
click at [948, 19] on icon "publish" at bounding box center [947, 16] width 15 height 15
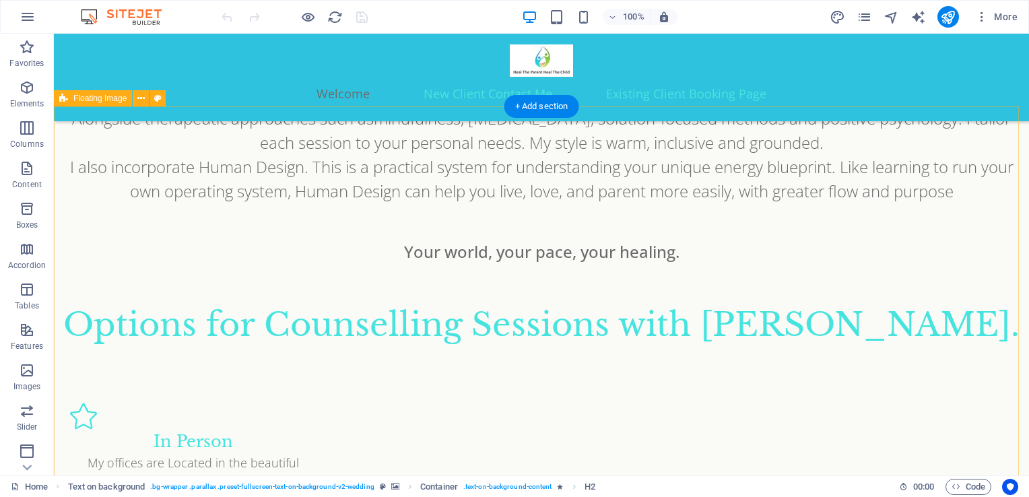
scroll to position [1544, 0]
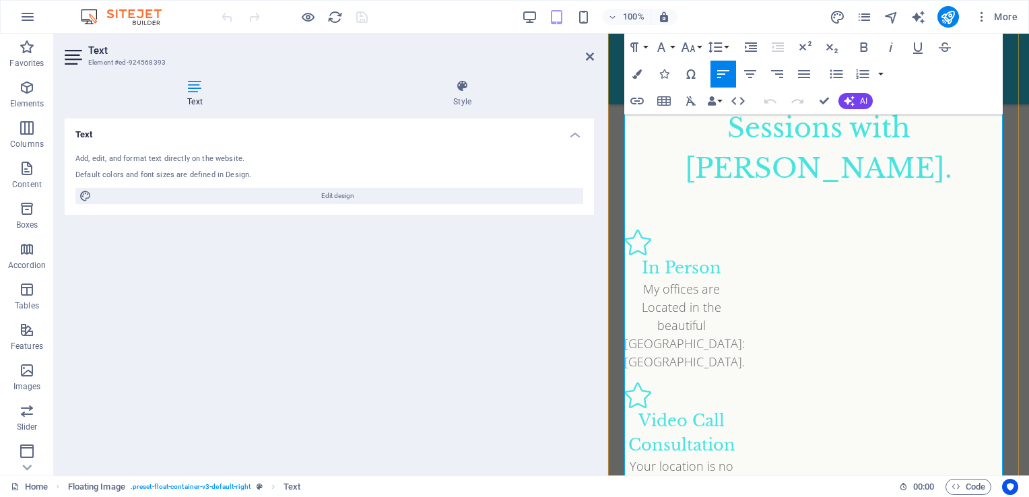
scroll to position [1764, 0]
drag, startPoint x: 725, startPoint y: 367, endPoint x: 636, endPoint y: 369, distance: 89.6
click at [457, 333] on div "Text Add, edit, and format text directly on the website. Default colors and fon…" at bounding box center [329, 292] width 529 height 346
click at [657, 50] on icon "button" at bounding box center [661, 47] width 16 height 16
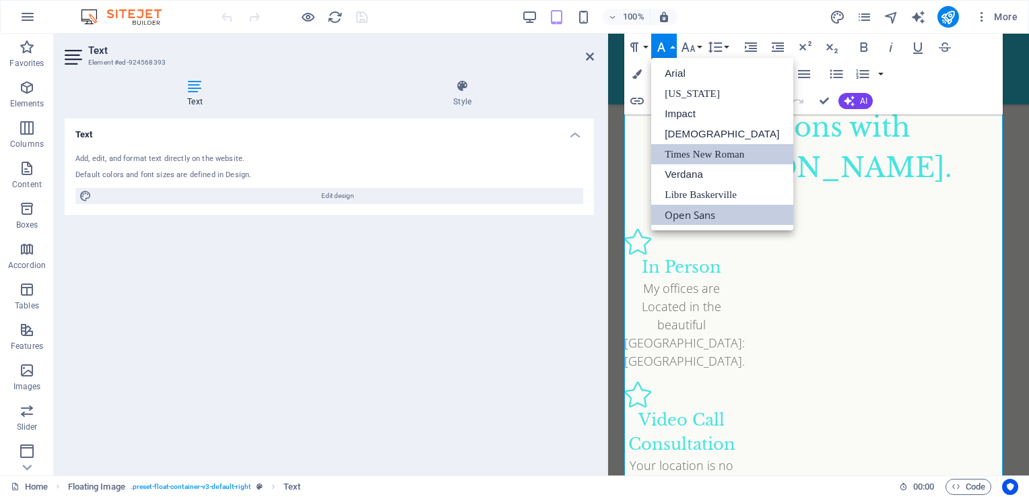
scroll to position [0, 0]
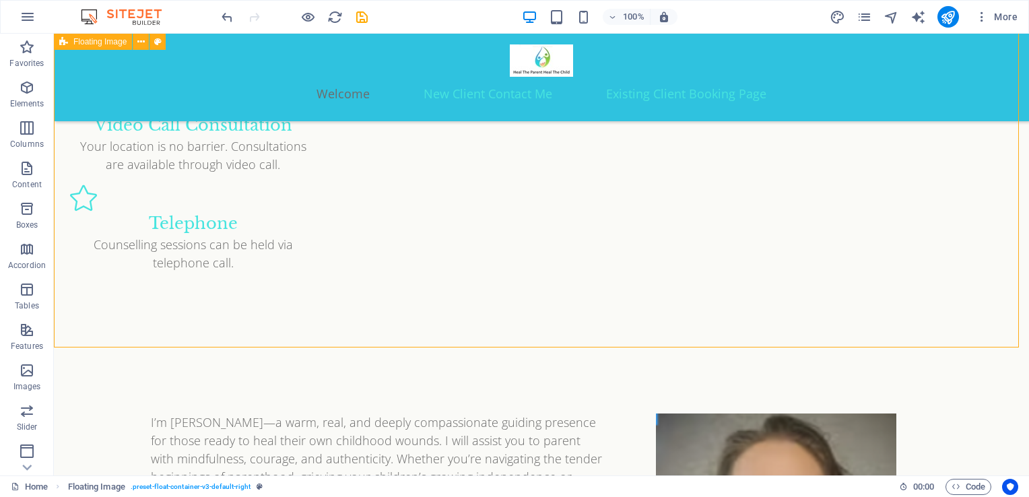
scroll to position [1765, 0]
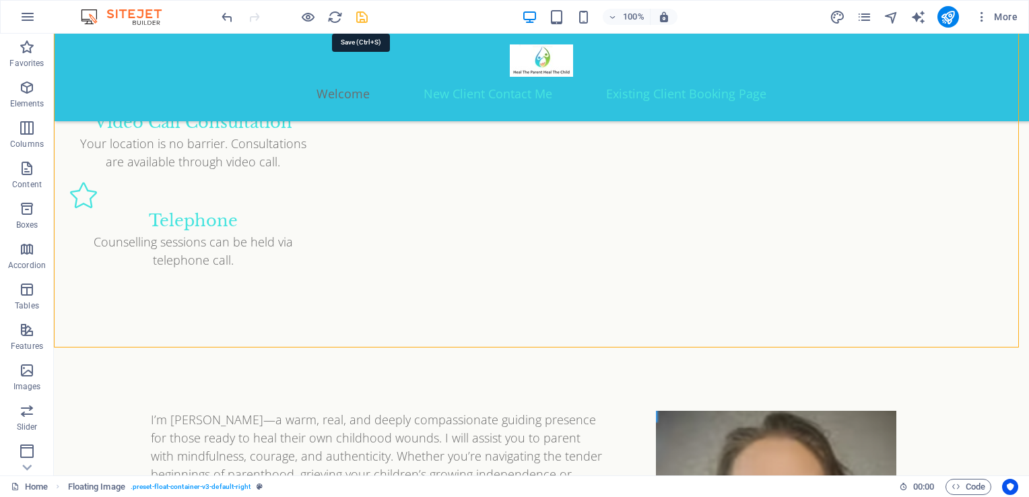
click at [362, 17] on icon "save" at bounding box center [361, 16] width 15 height 15
checkbox input "false"
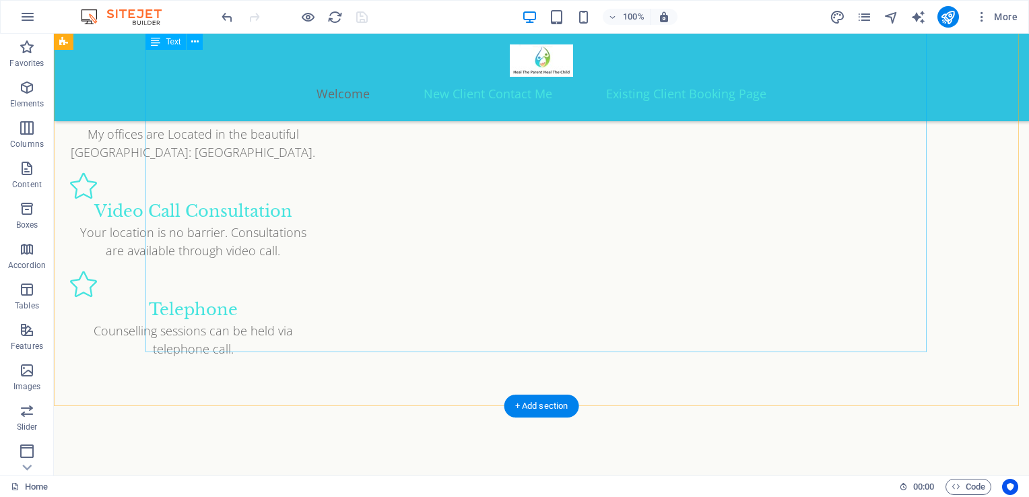
scroll to position [1673, 0]
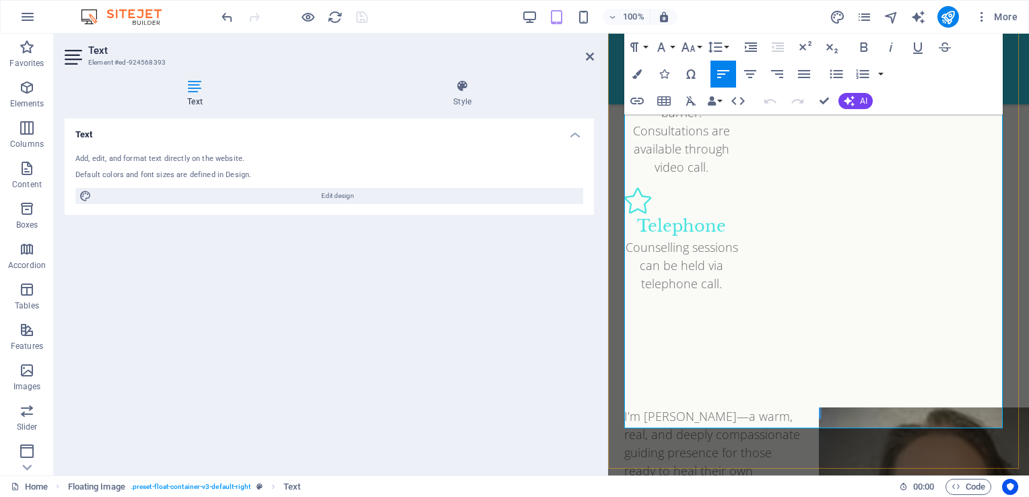
scroll to position [2136, 0]
drag, startPoint x: 638, startPoint y: 160, endPoint x: 968, endPoint y: 339, distance: 375.5
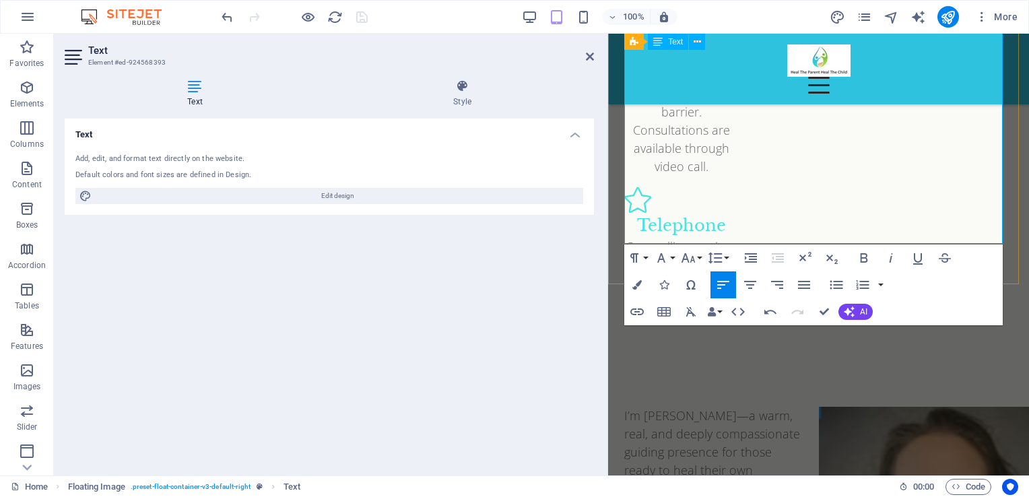
drag, startPoint x: 955, startPoint y: 140, endPoint x: 722, endPoint y: 150, distance: 233.2
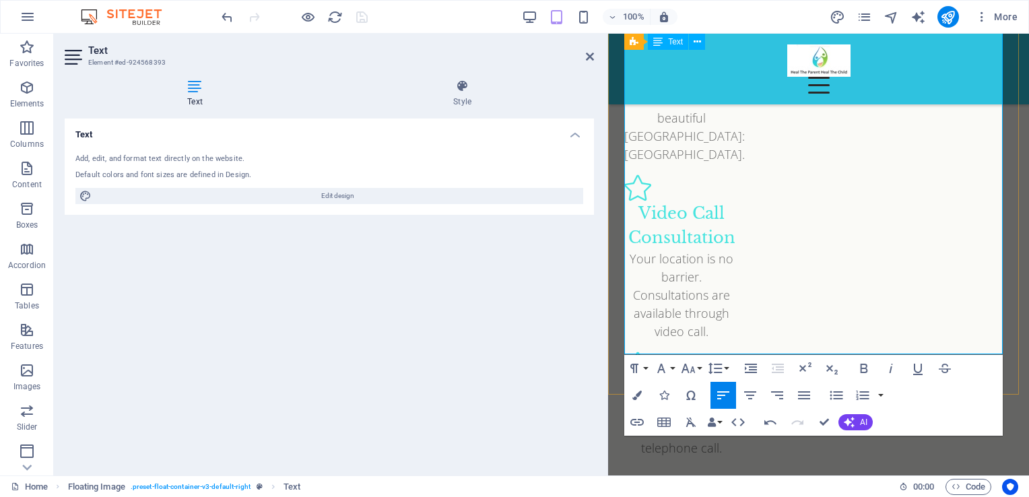
scroll to position [1967, 0]
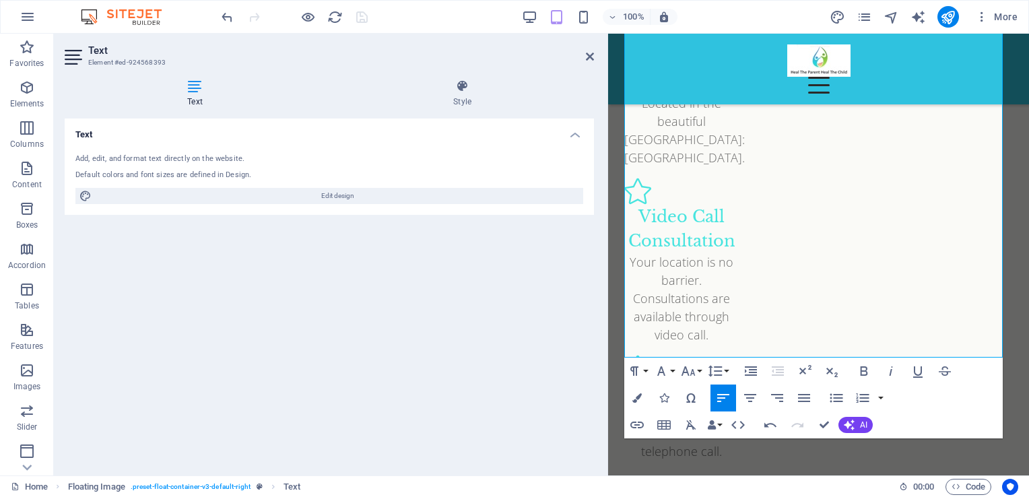
click at [399, 18] on div "100% More" at bounding box center [621, 17] width 804 height 22
click at [803, 77] on div "Menu" at bounding box center [818, 85] width 389 height 17
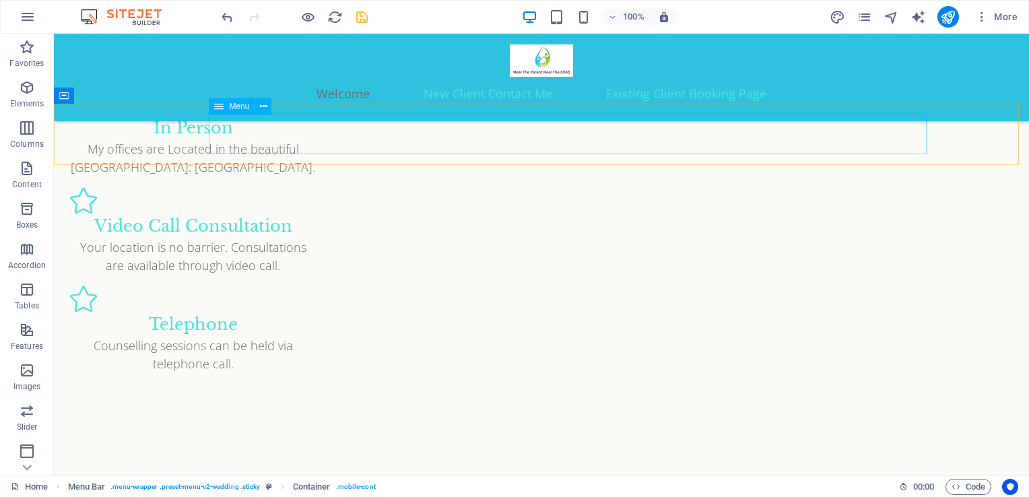
scroll to position [1437, 0]
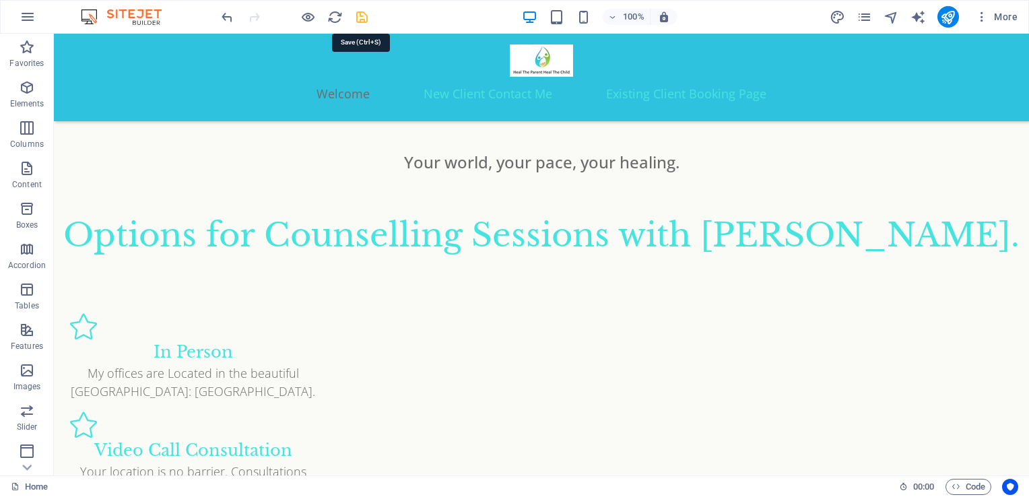
click at [362, 13] on icon "save" at bounding box center [361, 16] width 15 height 15
checkbox input "false"
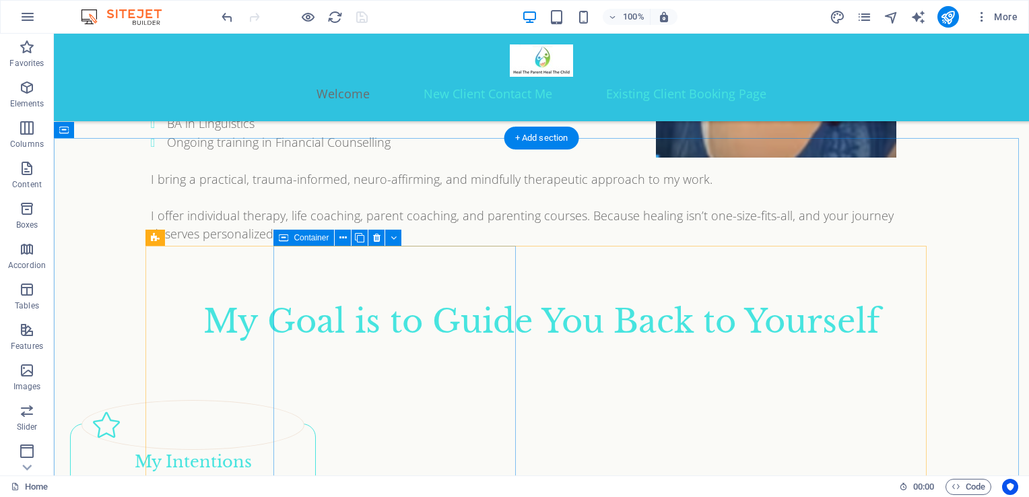
scroll to position [2303, 0]
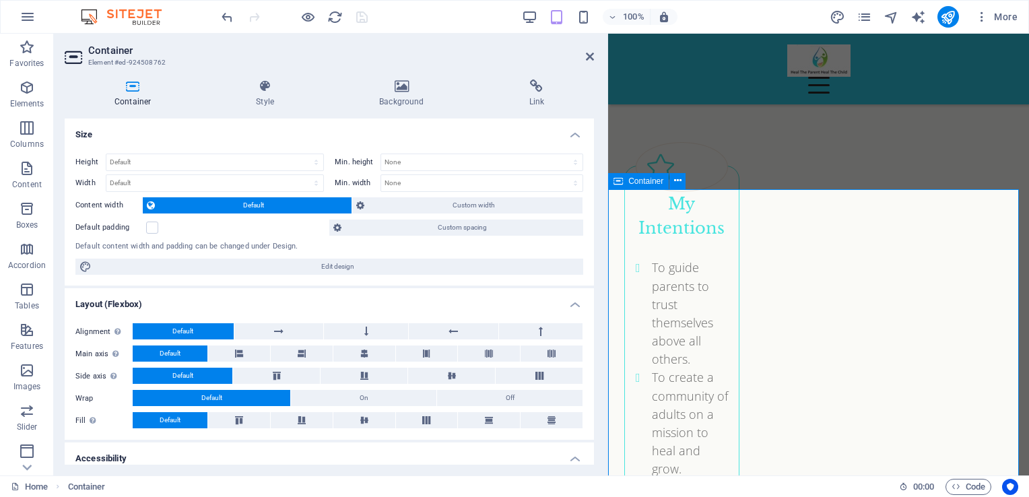
scroll to position [3128, 0]
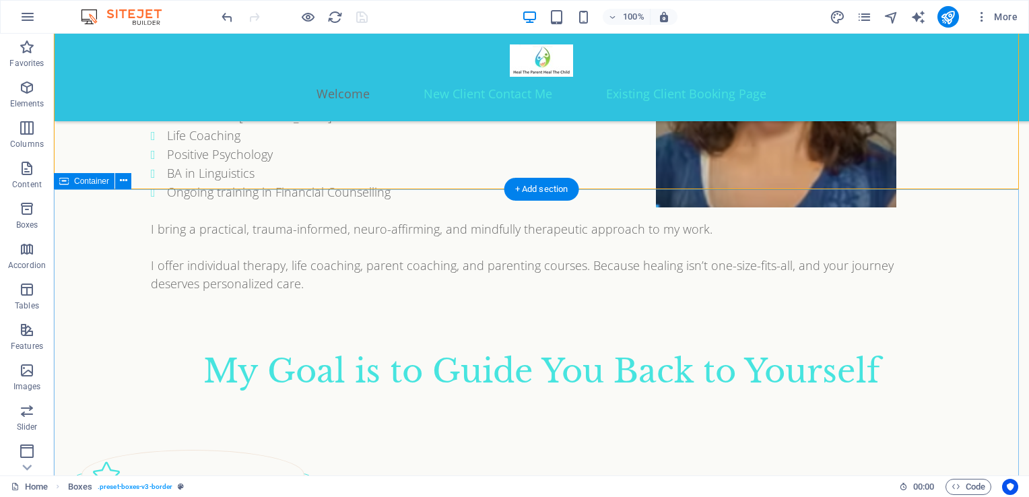
scroll to position [2251, 0]
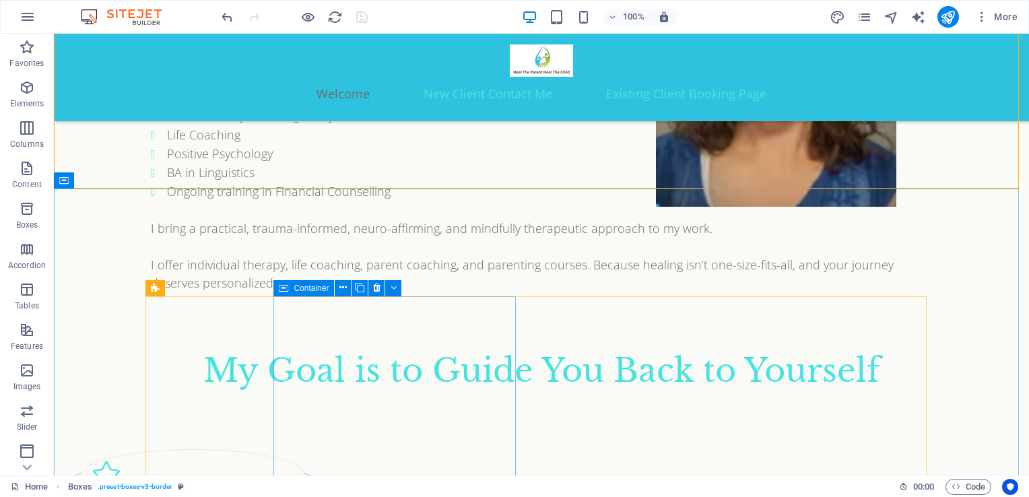
click at [318, 289] on span "Container" at bounding box center [311, 288] width 35 height 8
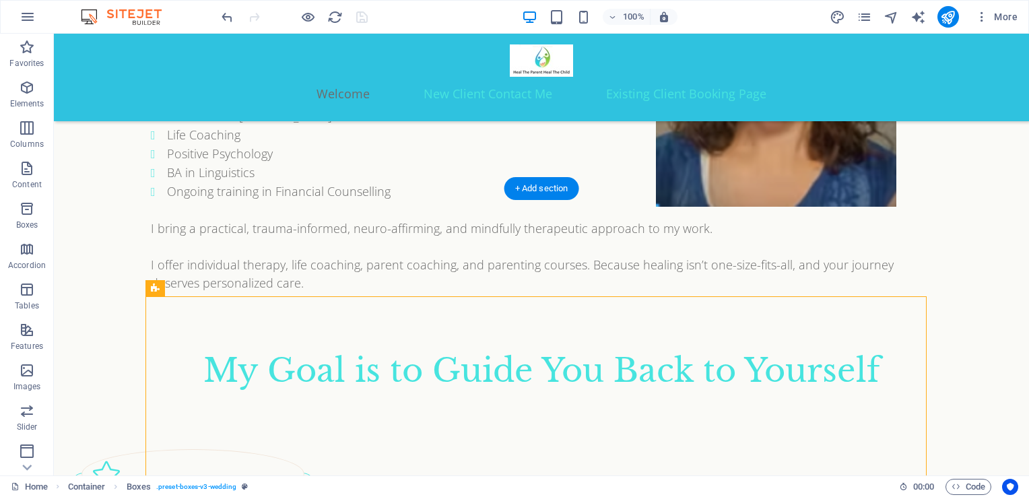
drag, startPoint x: 227, startPoint y: 325, endPoint x: 172, endPoint y: 221, distance: 117.8
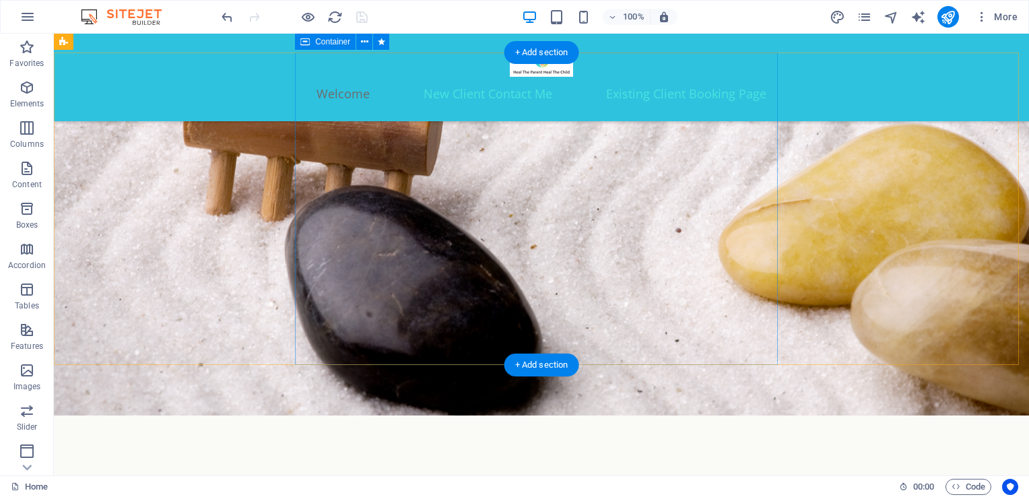
scroll to position [0, 0]
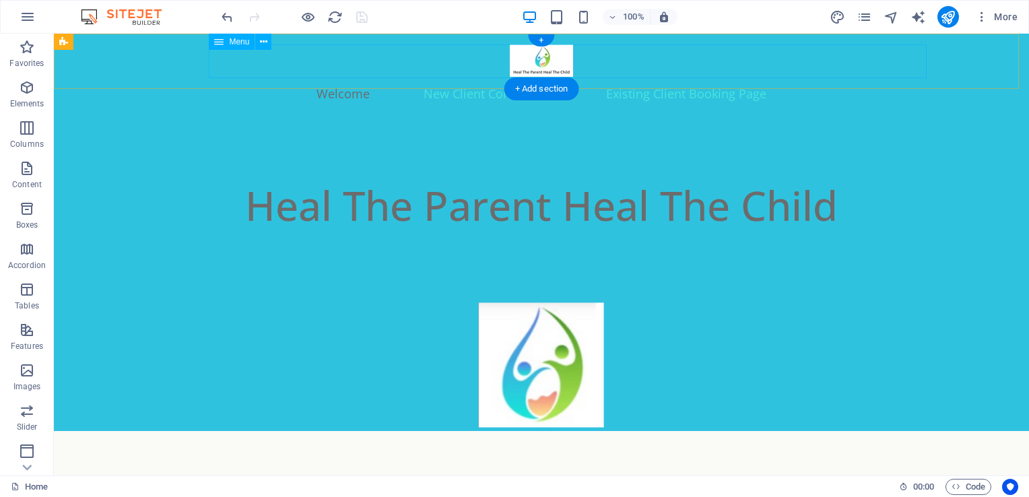
click at [482, 77] on nav "Welcome New Client Contact Me Existing Client Booking Page" at bounding box center [541, 94] width 781 height 34
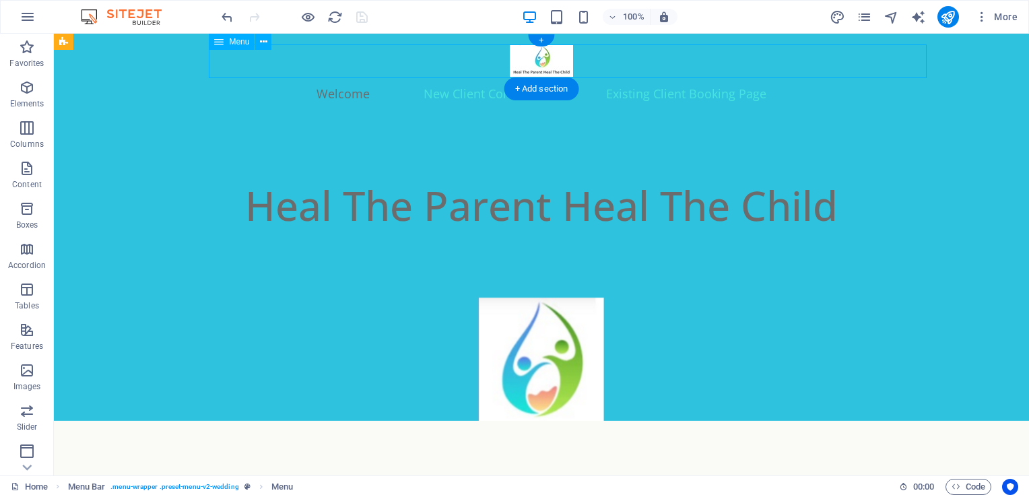
select select
select select "1"
select select
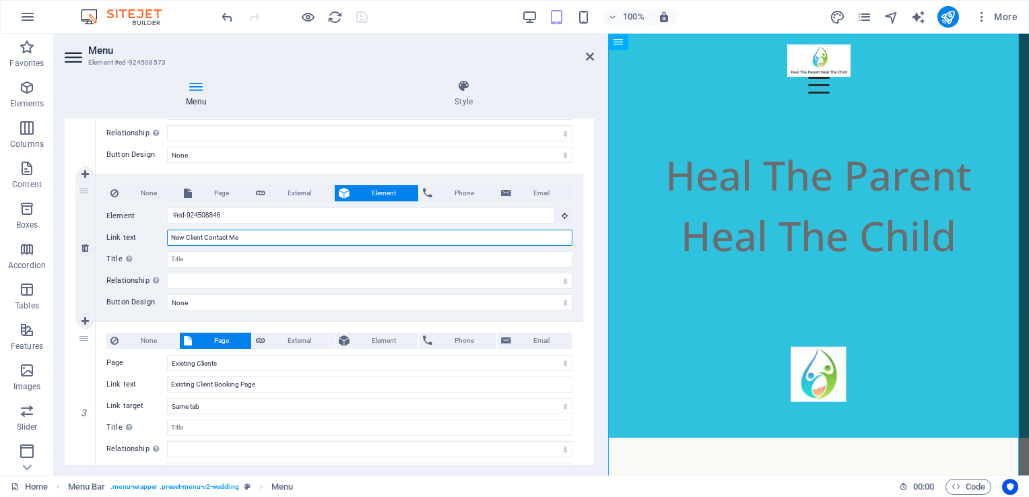
click at [242, 237] on input "New Client Contact Me" at bounding box center [369, 238] width 405 height 16
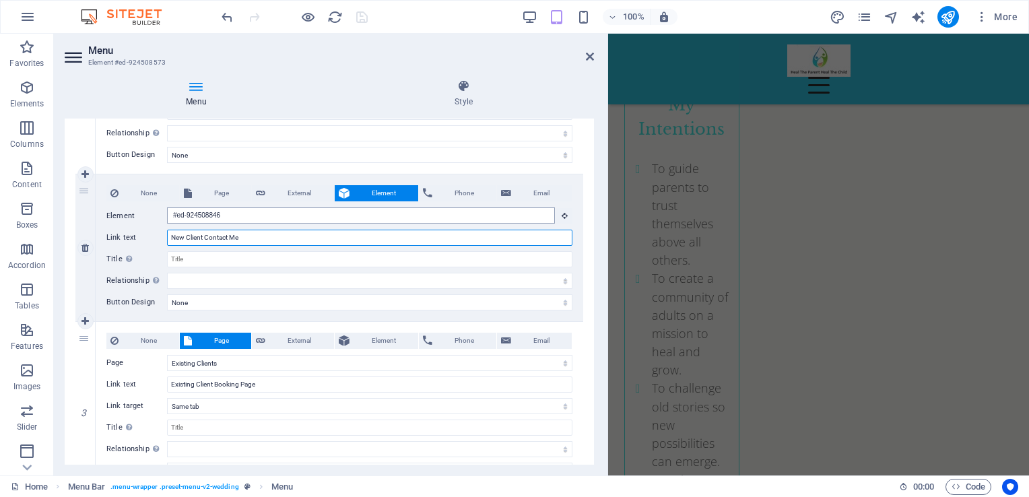
scroll to position [4392, 0]
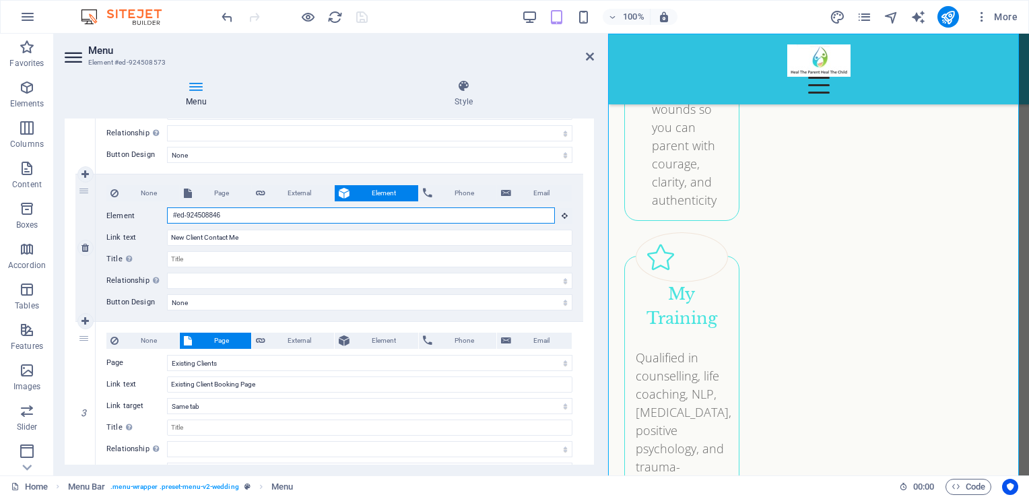
click at [232, 218] on input "#ed-924508846" at bounding box center [361, 215] width 388 height 16
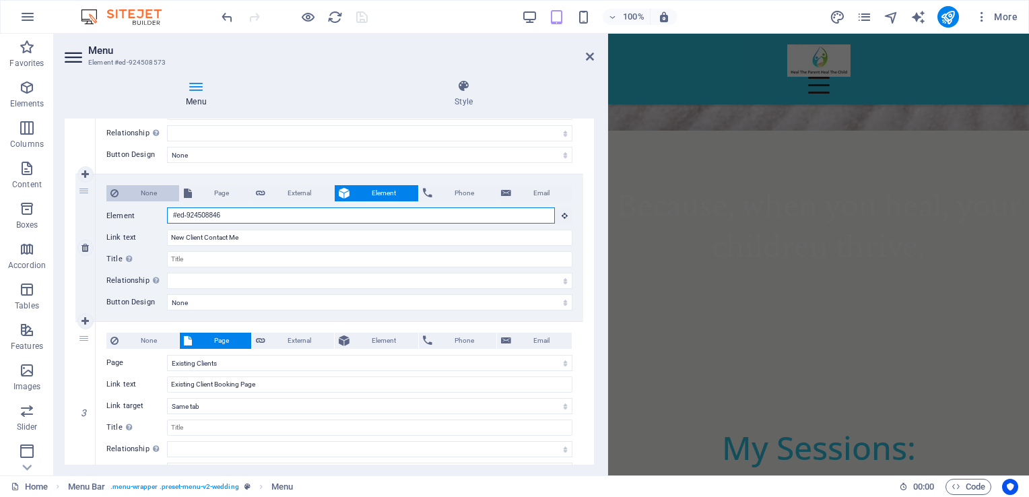
scroll to position [0, 0]
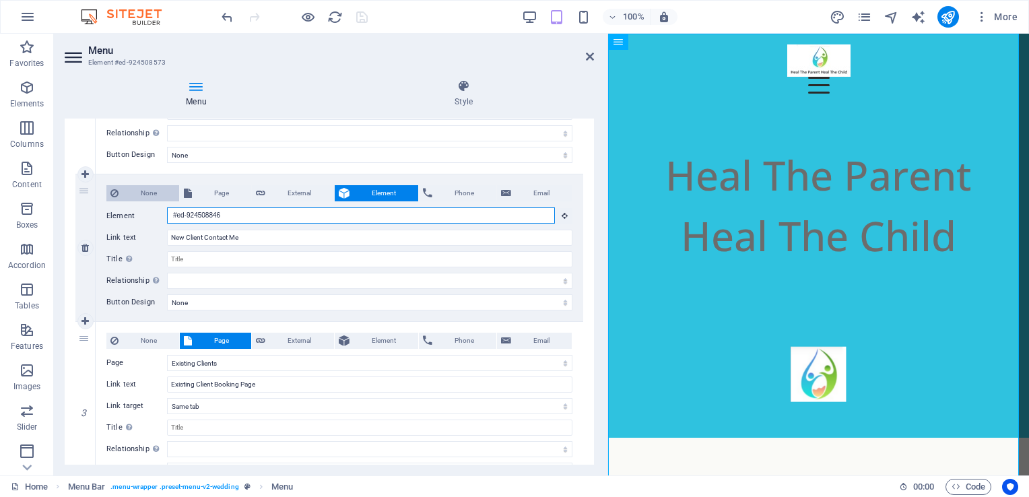
drag, startPoint x: 232, startPoint y: 218, endPoint x: 131, endPoint y: 185, distance: 106.1
click at [131, 185] on div "None Page External Element Phone Email Page Home Existing Clients Home(Copy) Pr…" at bounding box center [339, 237] width 466 height 104
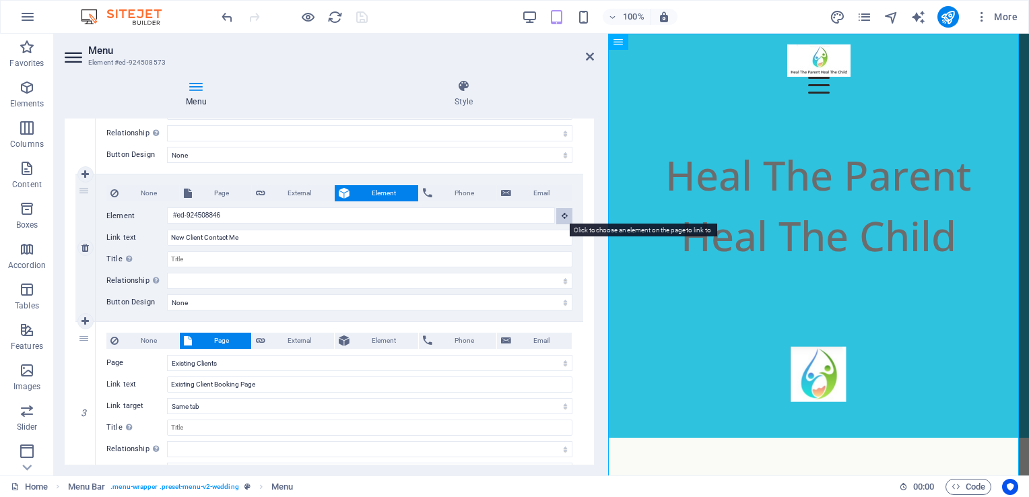
click at [563, 211] on button at bounding box center [564, 216] width 16 height 16
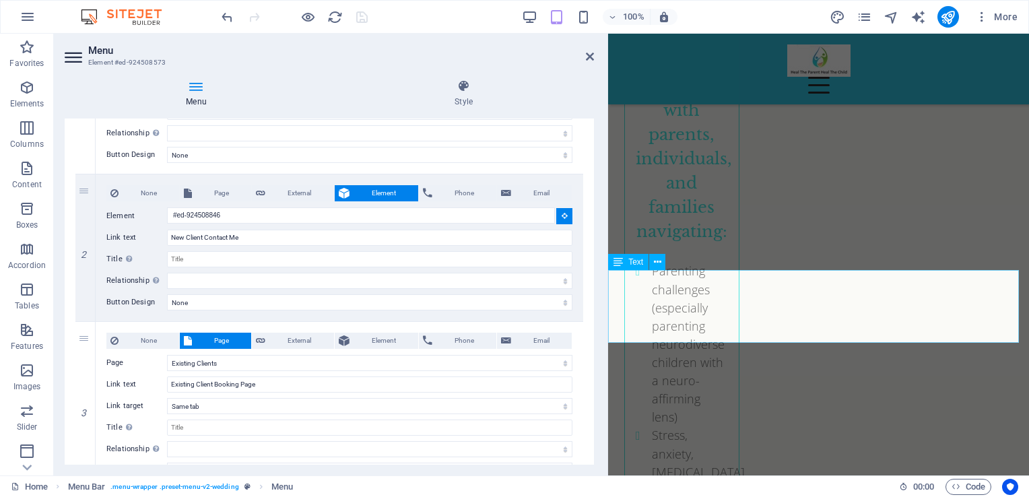
scroll to position [3774, 0]
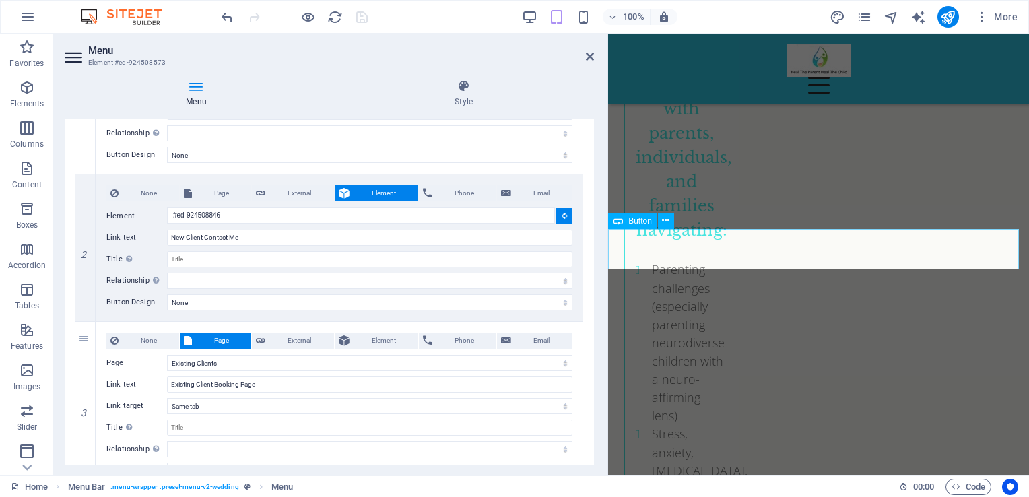
select select
type input "#ed-1008350718"
select select
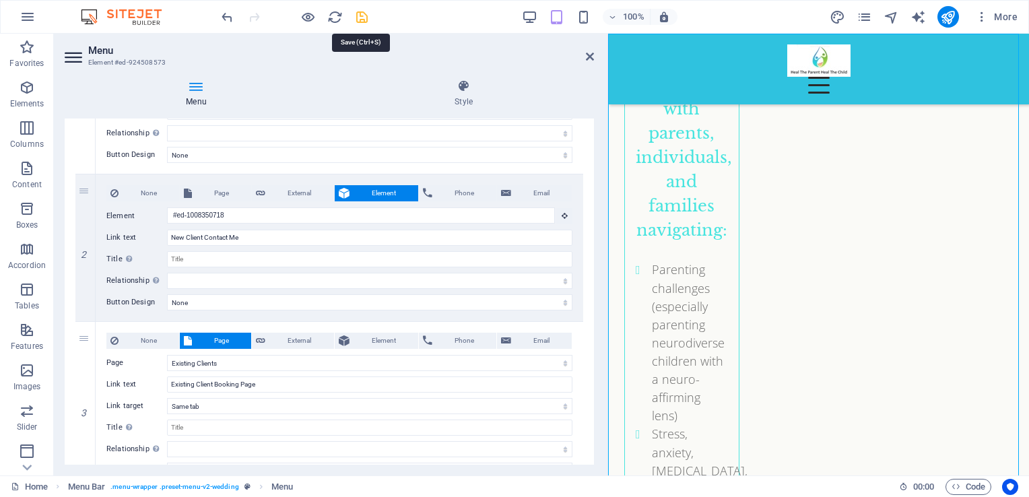
click at [360, 14] on icon "save" at bounding box center [361, 16] width 15 height 15
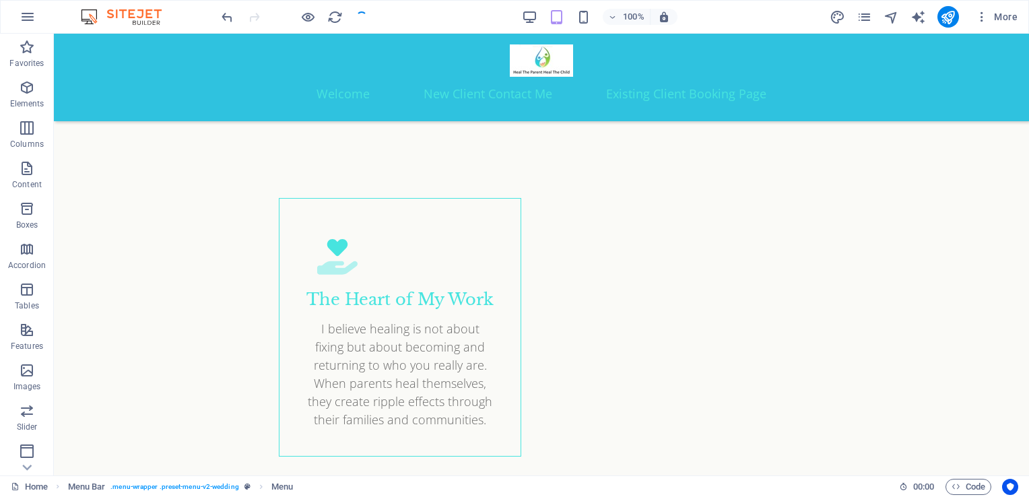
checkbox input "false"
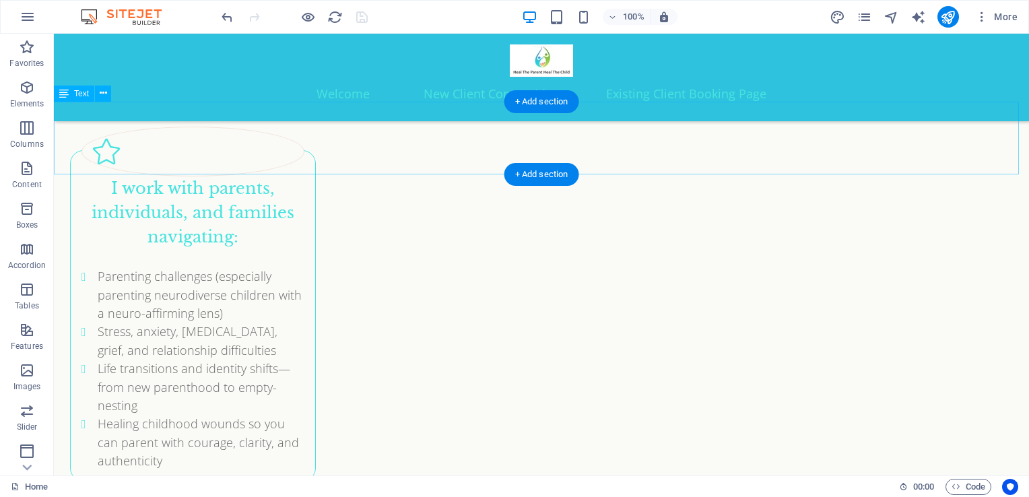
scroll to position [2837, 0]
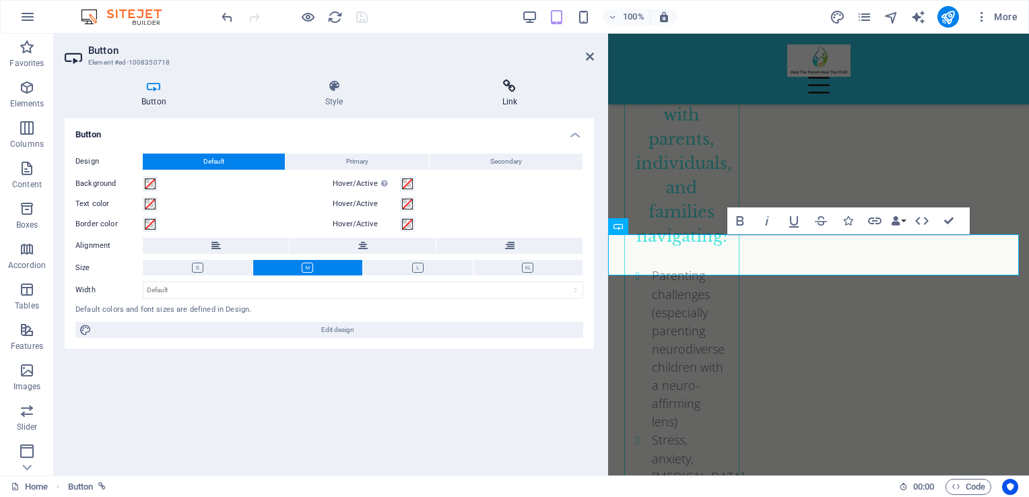
click at [515, 84] on icon at bounding box center [510, 85] width 169 height 13
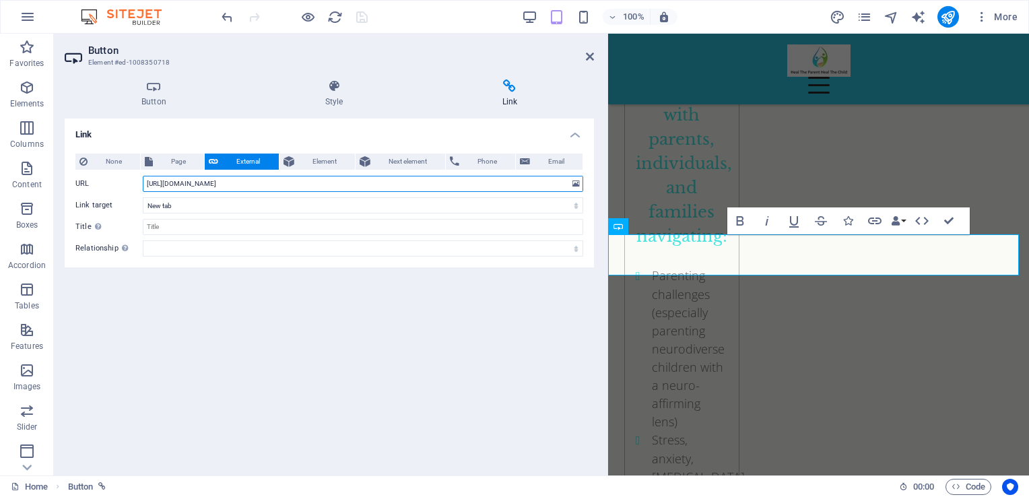
drag, startPoint x: 345, startPoint y: 178, endPoint x: 118, endPoint y: 173, distance: 227.0
click at [118, 173] on div "None Page External Element Next element Phone Email Page Home Existing Clients …" at bounding box center [329, 205] width 508 height 103
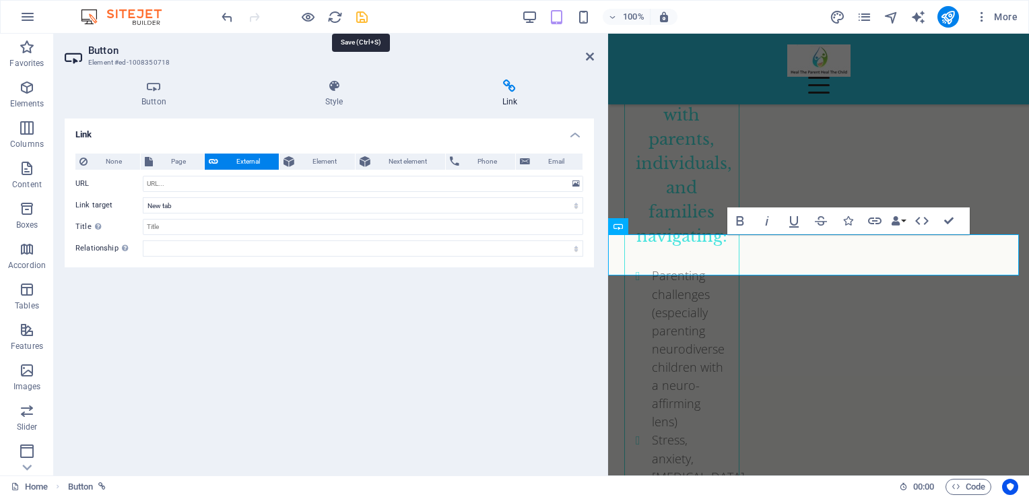
click at [364, 20] on icon "save" at bounding box center [361, 16] width 15 height 15
checkbox input "false"
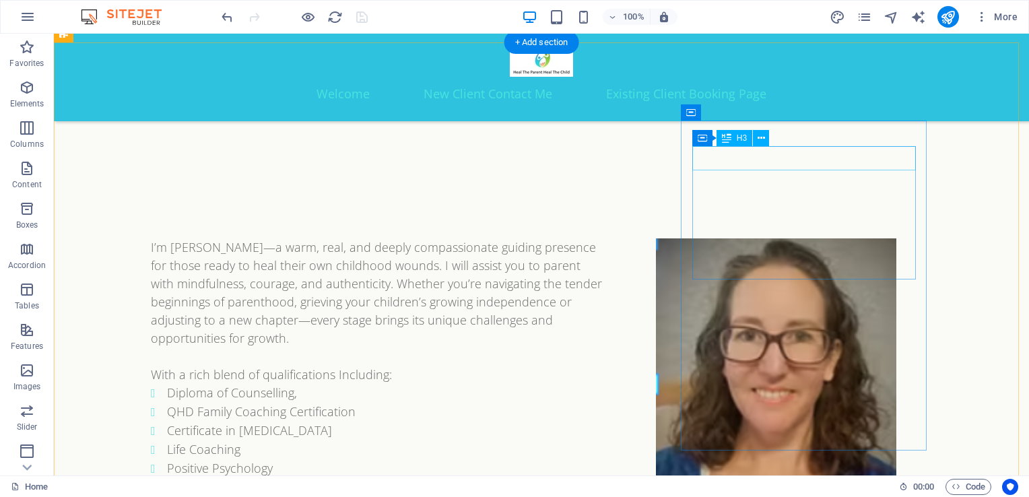
scroll to position [1932, 0]
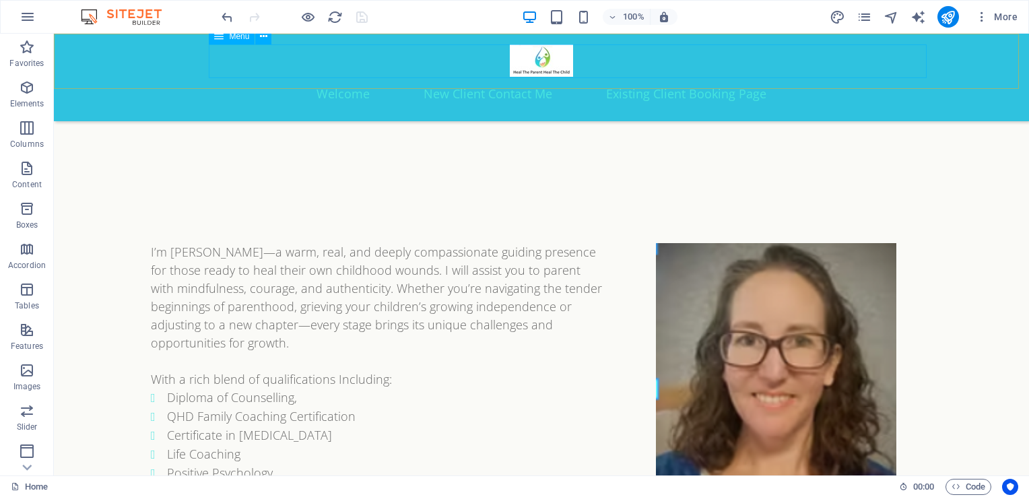
click at [695, 77] on nav "Welcome New Client Contact Me Existing Client Booking Page" at bounding box center [541, 94] width 781 height 34
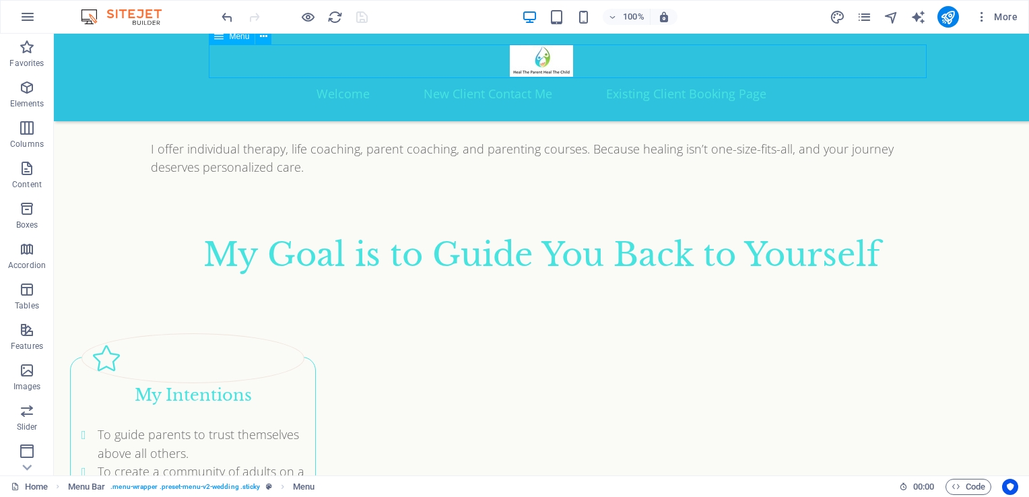
select select
select select "1"
select select
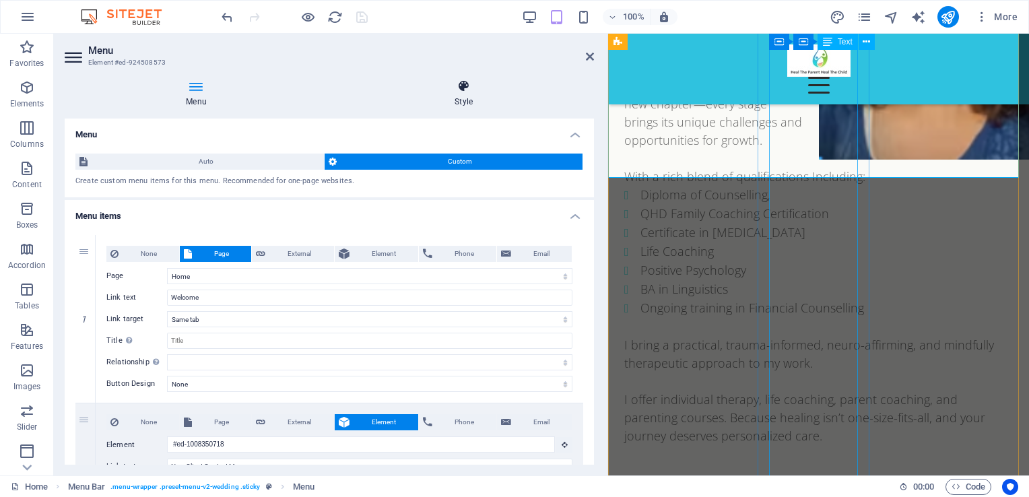
scroll to position [2660, 0]
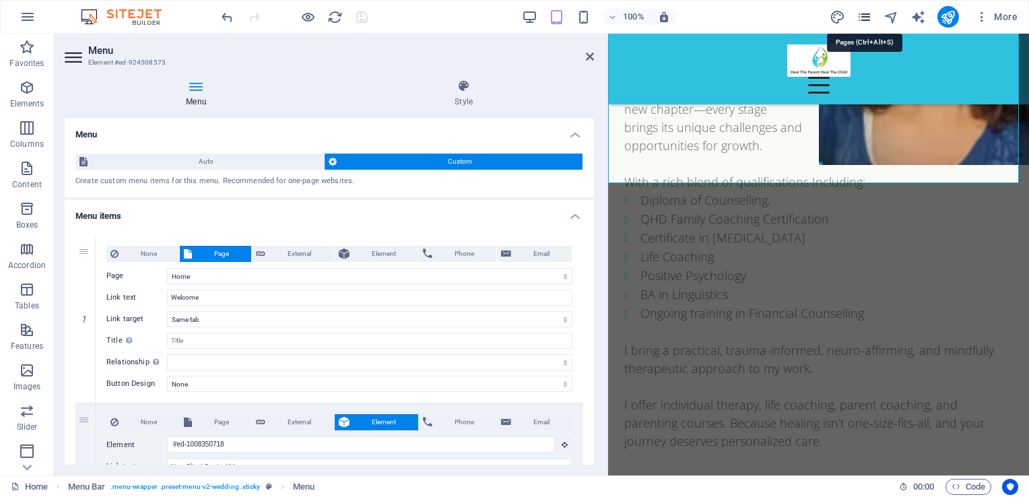
click at [865, 15] on icon "pages" at bounding box center [864, 16] width 15 height 15
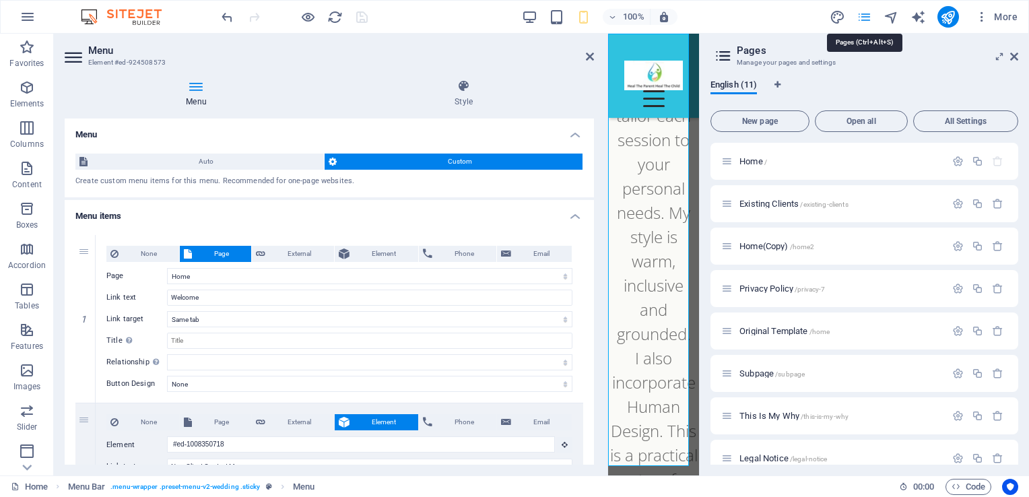
scroll to position [2693, 0]
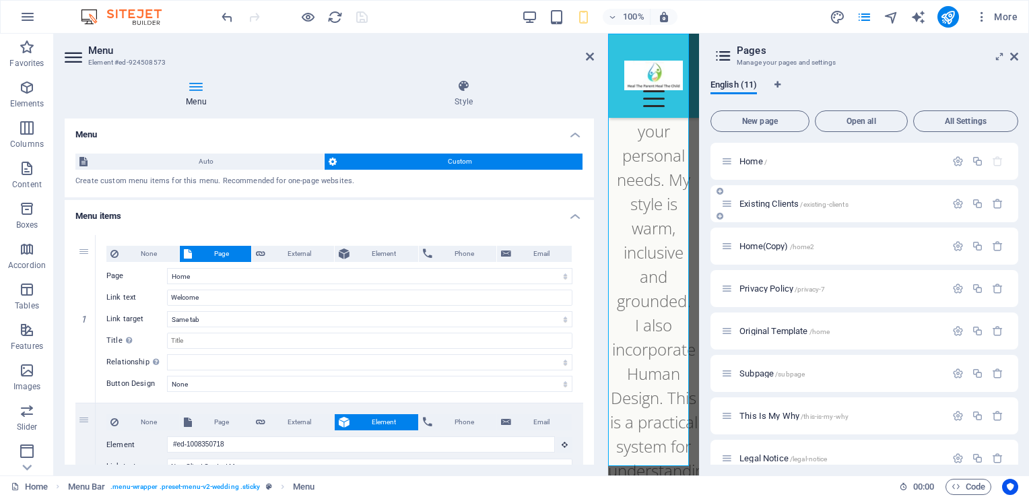
click at [773, 201] on span "Existing Clients /existing-clients" at bounding box center [793, 204] width 109 height 10
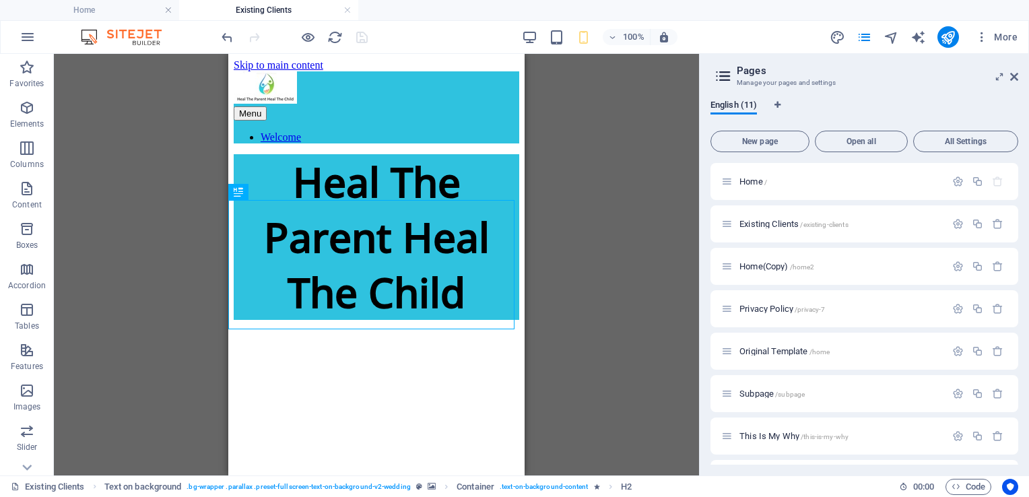
scroll to position [550, 0]
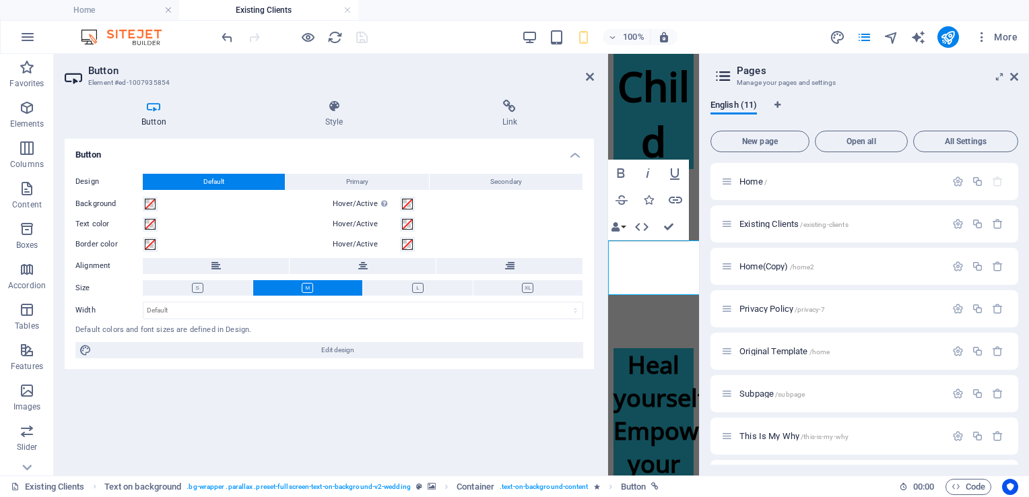
scroll to position [1686, 0]
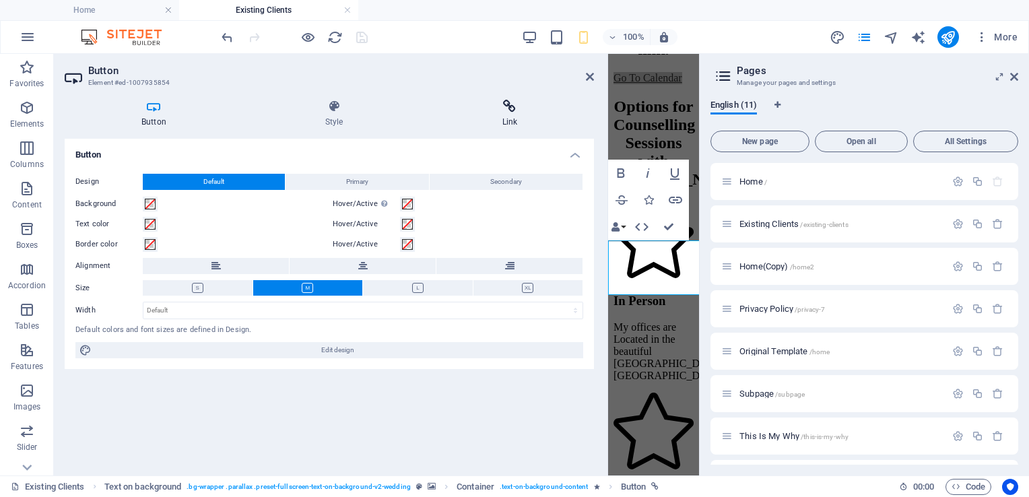
click at [513, 112] on icon at bounding box center [510, 106] width 169 height 13
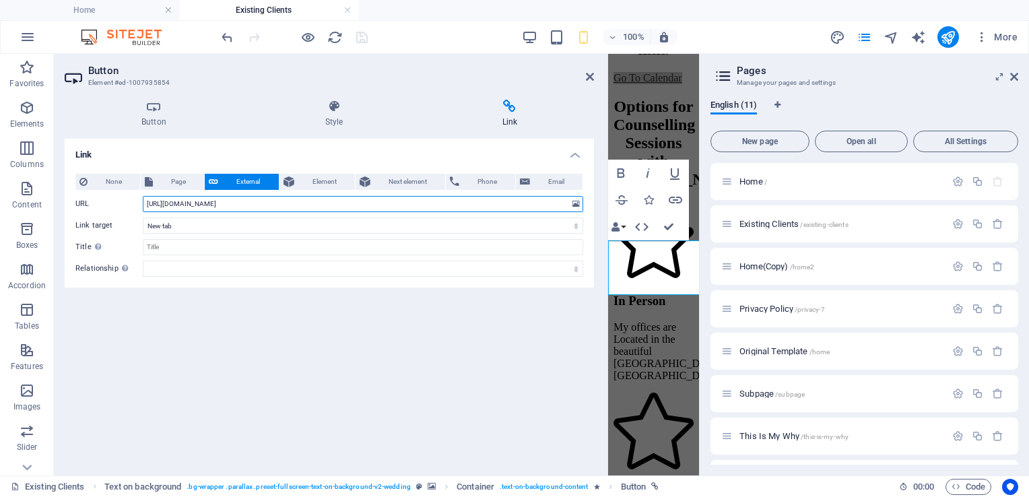
drag, startPoint x: 305, startPoint y: 204, endPoint x: 123, endPoint y: 218, distance: 183.1
click at [123, 218] on div "None Page External Element Next element Phone Email Page Home Existing Clients …" at bounding box center [329, 225] width 508 height 103
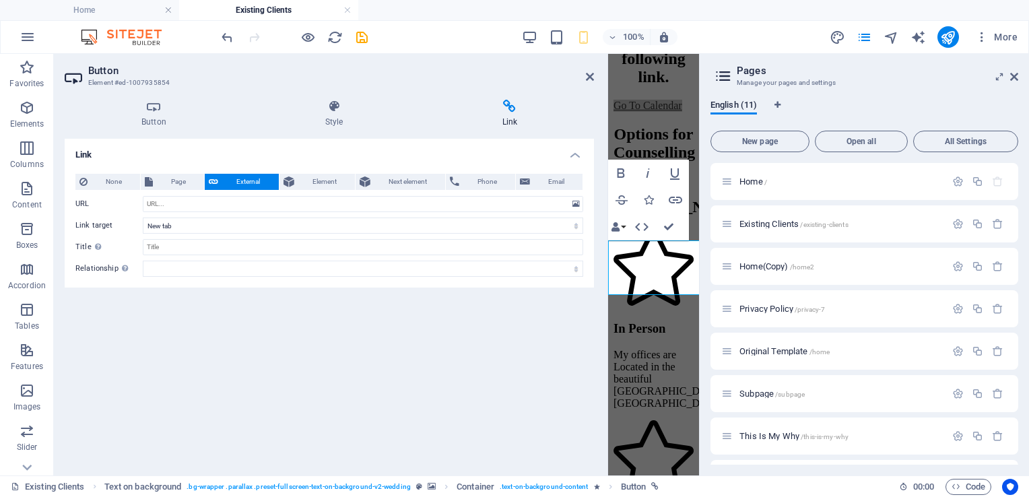
click at [300, 341] on div "Link None Page External Element Next element Phone Email Page Home Existing Cli…" at bounding box center [329, 302] width 529 height 326
click at [358, 36] on icon "save" at bounding box center [361, 37] width 15 height 15
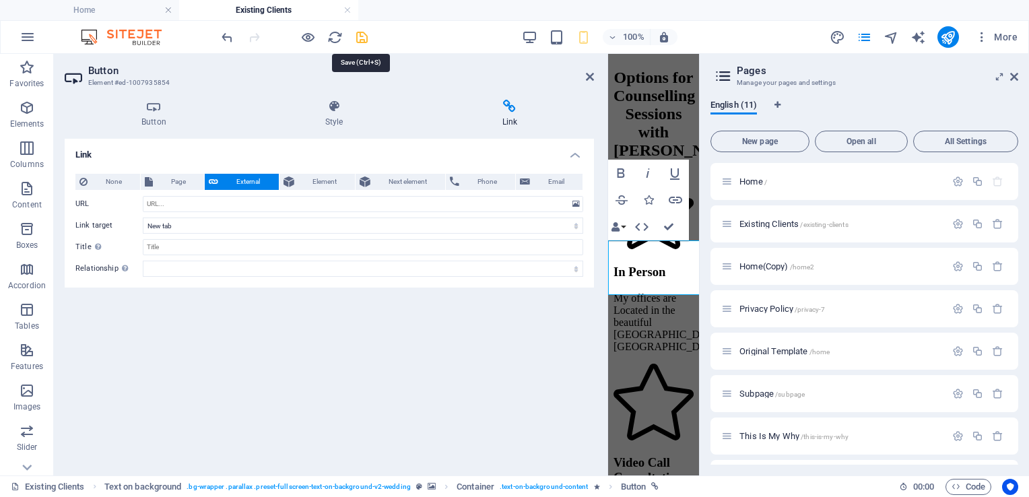
scroll to position [633, 0]
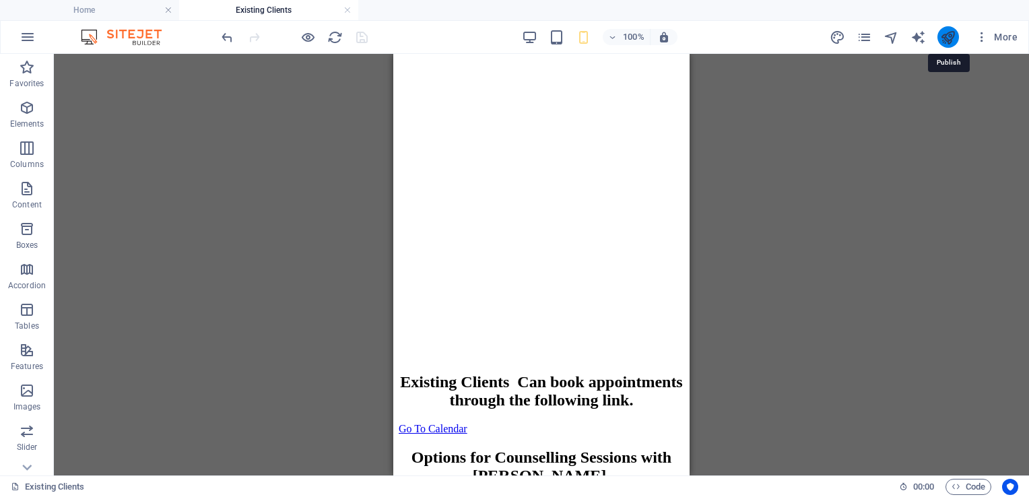
click at [947, 32] on icon "publish" at bounding box center [947, 37] width 15 height 15
